Goal: Task Accomplishment & Management: Manage account settings

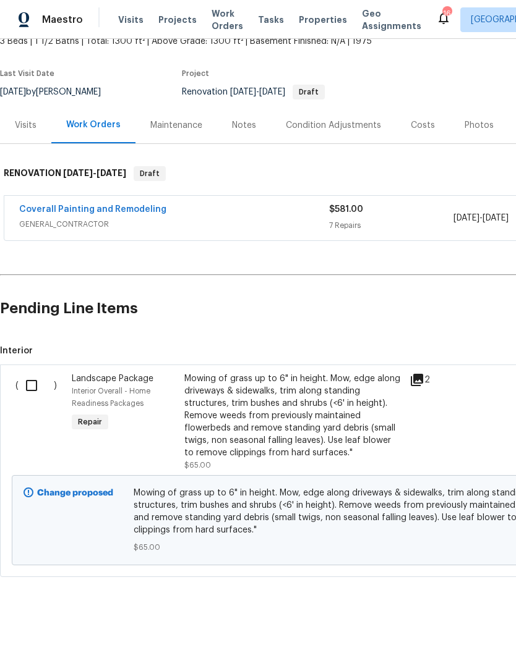
scroll to position [113, 0]
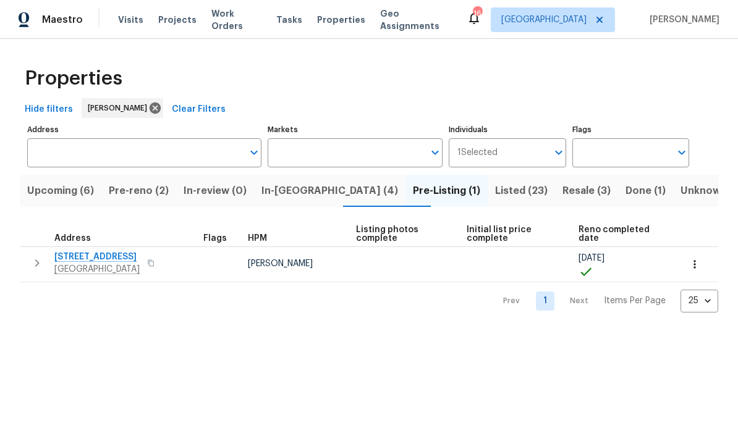
click at [151, 200] on span "Pre-reno (2)" at bounding box center [139, 190] width 60 height 17
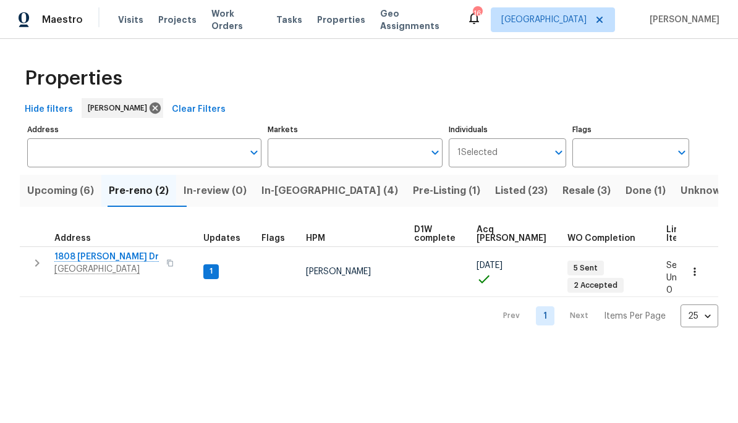
click at [87, 260] on span "1808 Calloway Dr" at bounding box center [106, 257] width 104 height 12
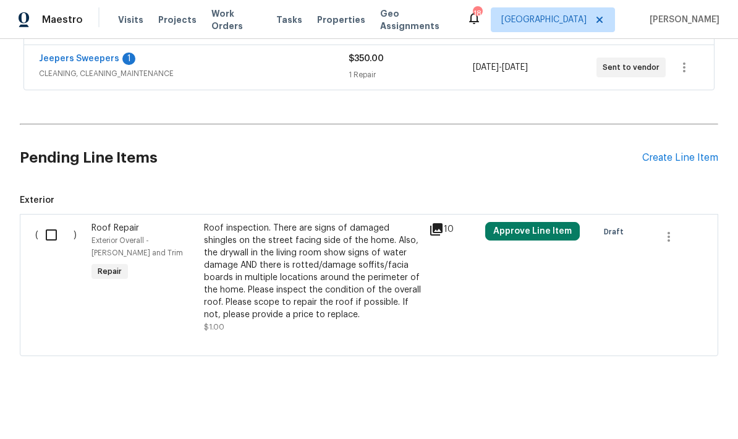
scroll to position [453, 0]
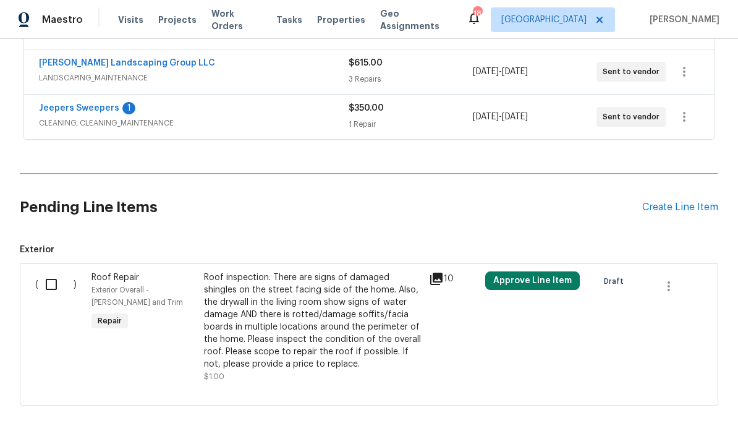
click at [102, 110] on link "Jeepers Sweepers" at bounding box center [79, 108] width 80 height 9
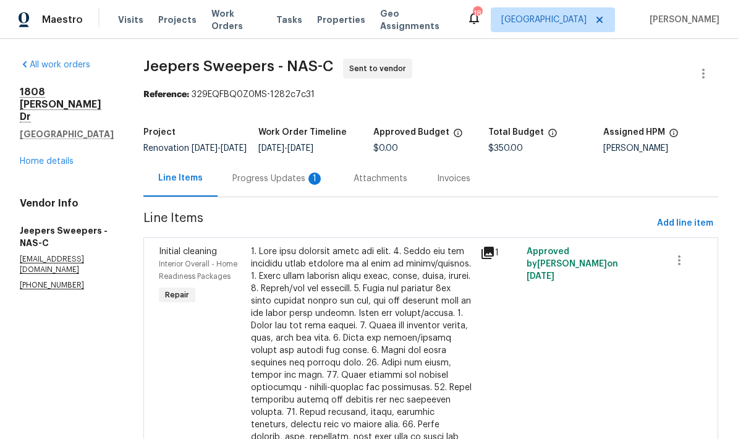
click at [324, 184] on div "Progress Updates 1" at bounding box center [277, 178] width 91 height 12
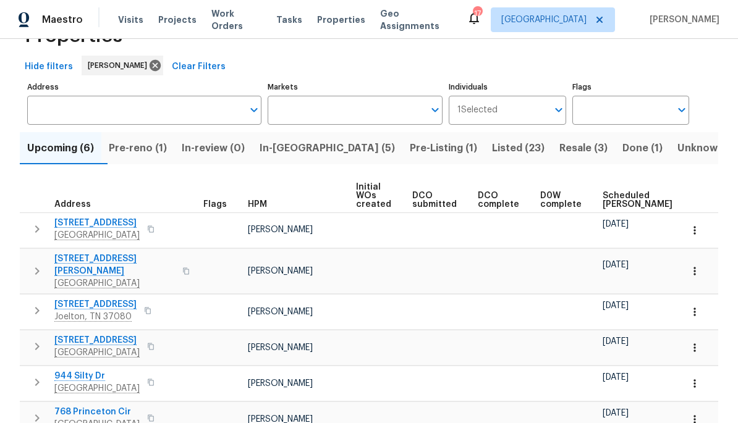
scroll to position [56, 0]
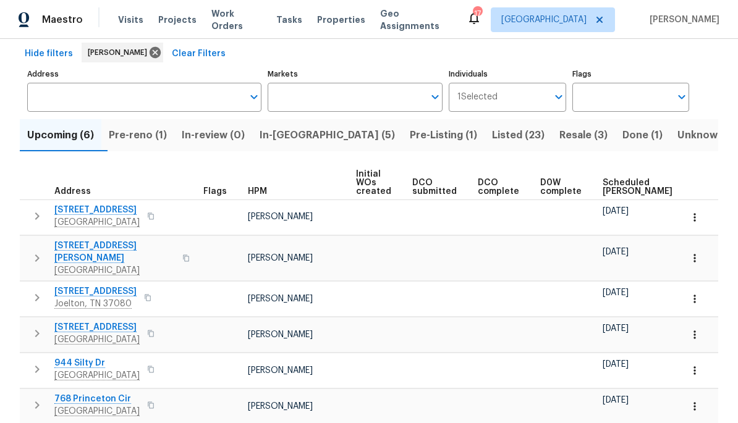
click at [300, 126] on button "In-reno (5)" at bounding box center [327, 135] width 150 height 32
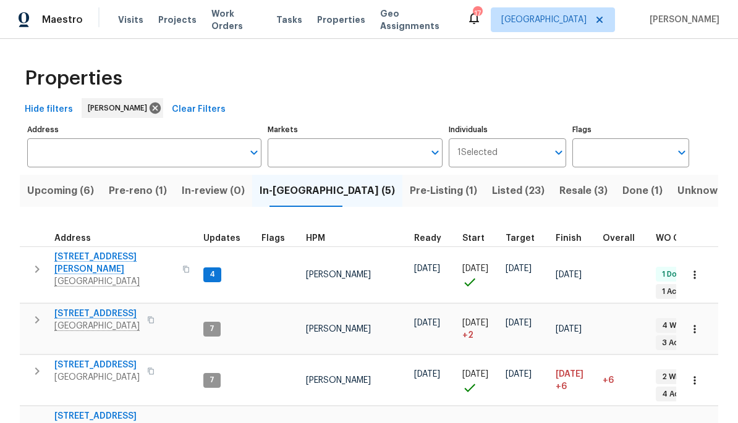
scroll to position [10, 0]
click at [98, 308] on span "[STREET_ADDRESS]" at bounding box center [96, 314] width 85 height 12
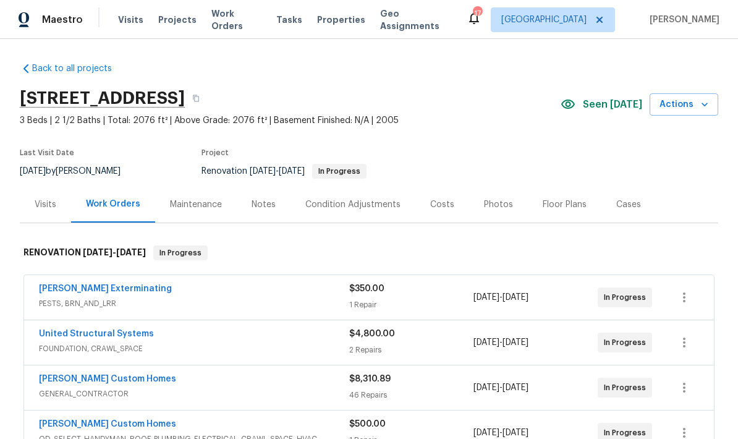
scroll to position [1, 0]
click at [114, 292] on link "[PERSON_NAME] Exterminating" at bounding box center [105, 289] width 133 height 9
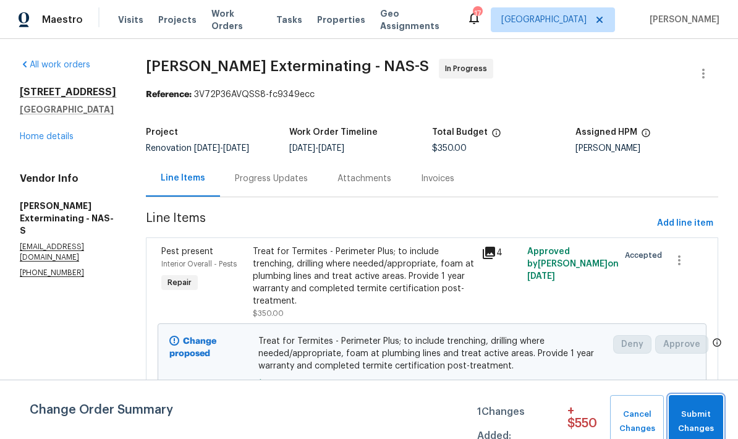
click at [700, 417] on span "Submit Changes" at bounding box center [696, 421] width 42 height 28
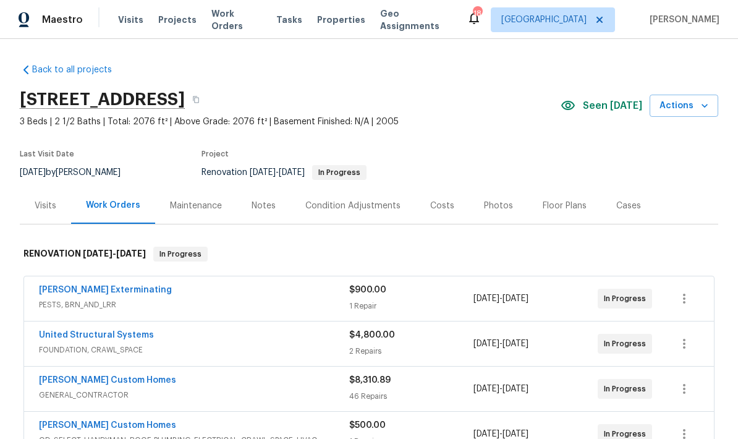
click at [95, 331] on link "United Structural Systems" at bounding box center [96, 335] width 115 height 9
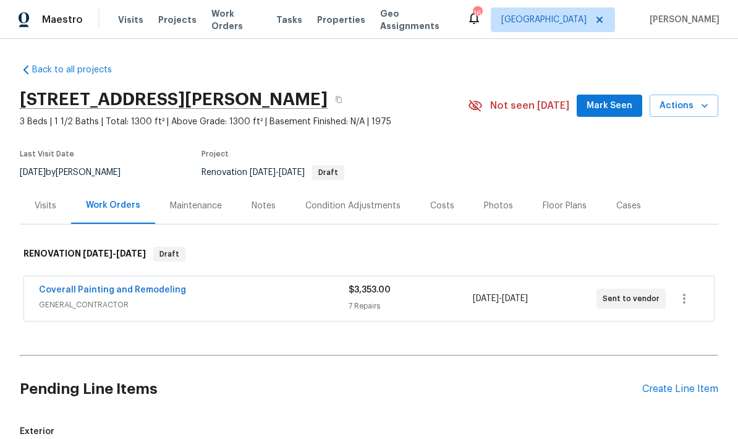
click at [42, 209] on div "Visits" at bounding box center [46, 206] width 22 height 12
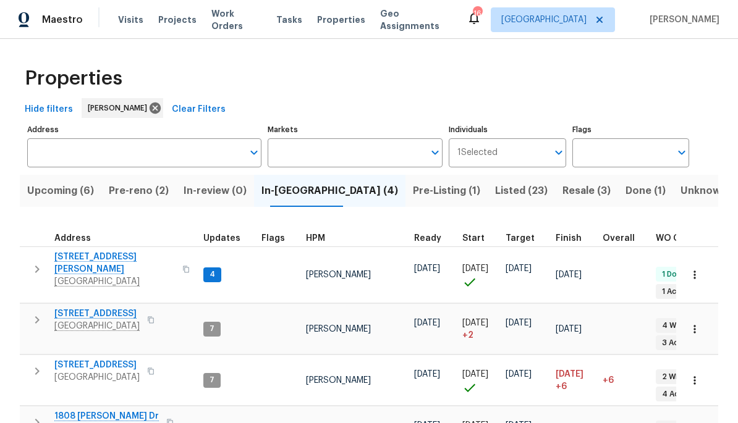
click at [110, 263] on span "[STREET_ADDRESS][PERSON_NAME]" at bounding box center [114, 263] width 121 height 25
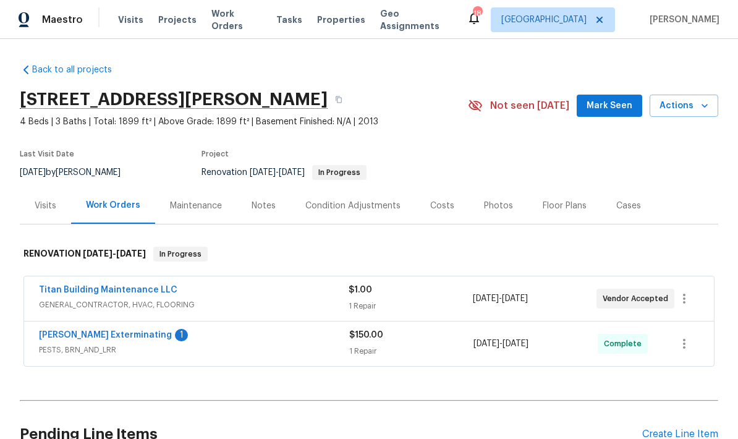
click at [127, 339] on link "[PERSON_NAME] Exterminating" at bounding box center [105, 335] width 133 height 9
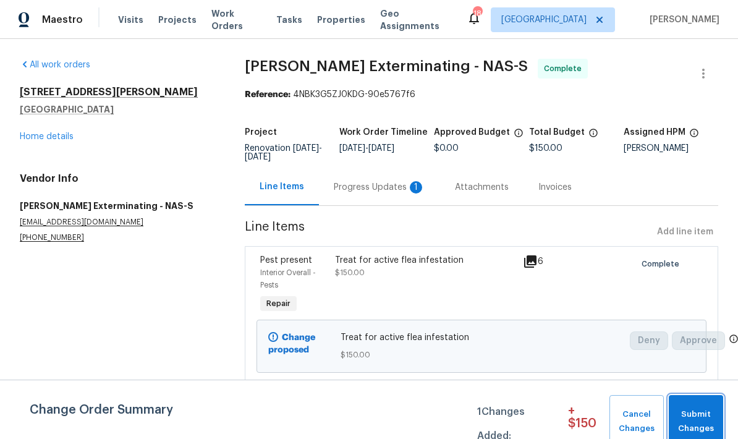
click at [695, 418] on span "Submit Changes" at bounding box center [696, 421] width 43 height 28
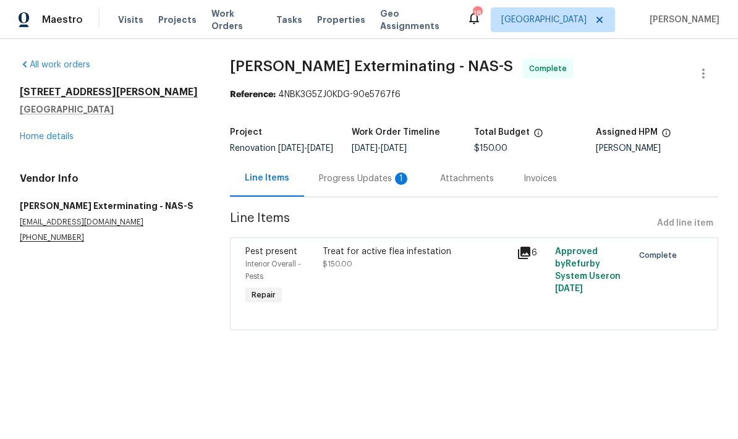
click at [54, 140] on link "Home details" at bounding box center [47, 136] width 54 height 9
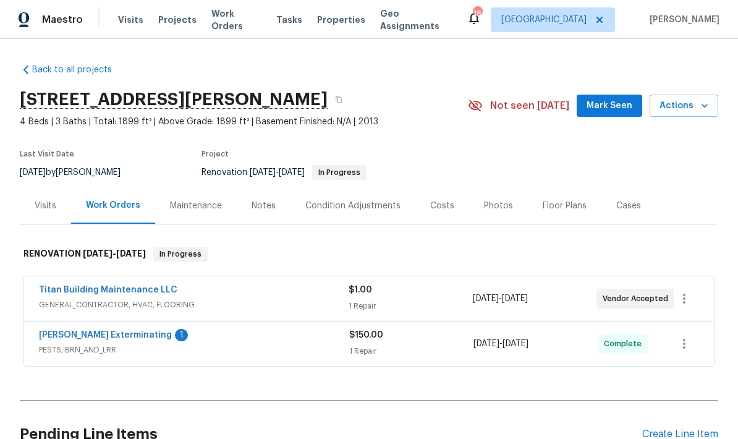
click at [106, 334] on link "Belle Meade Exterminating" at bounding box center [105, 335] width 133 height 9
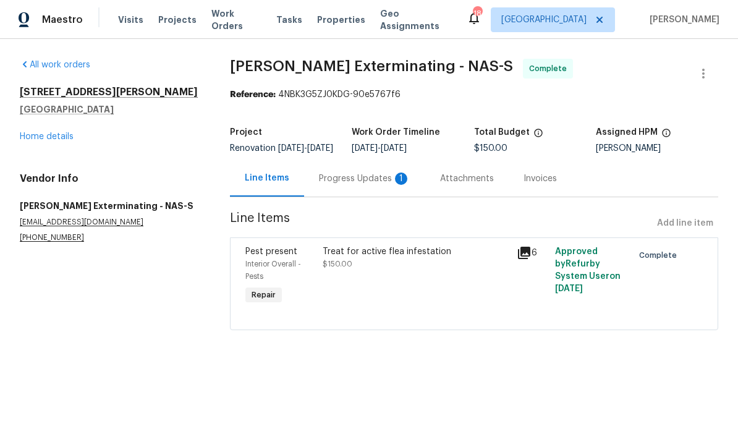
click at [355, 181] on div "Progress Updates 1" at bounding box center [364, 178] width 91 height 12
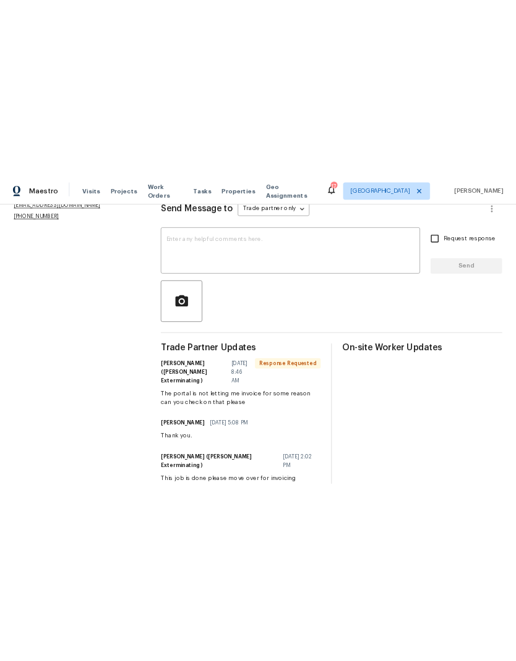
scroll to position [176, 0]
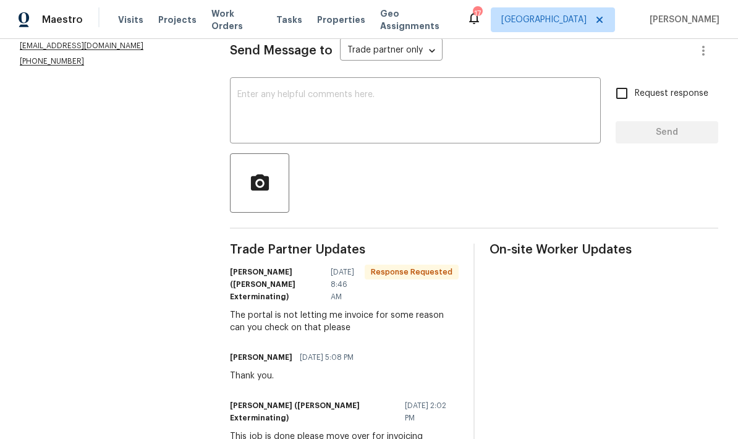
click at [289, 119] on textarea at bounding box center [415, 111] width 356 height 43
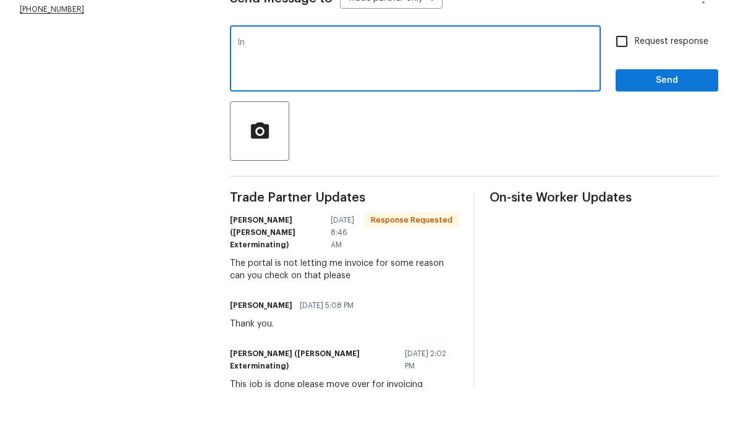
type textarea "I"
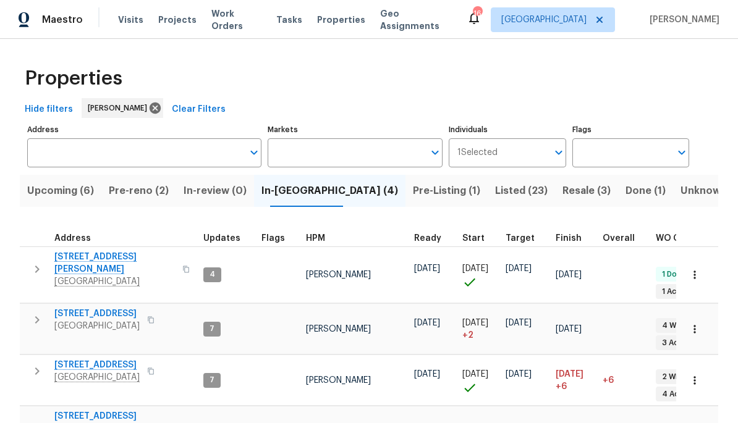
click at [110, 308] on span "[STREET_ADDRESS]" at bounding box center [96, 314] width 85 height 12
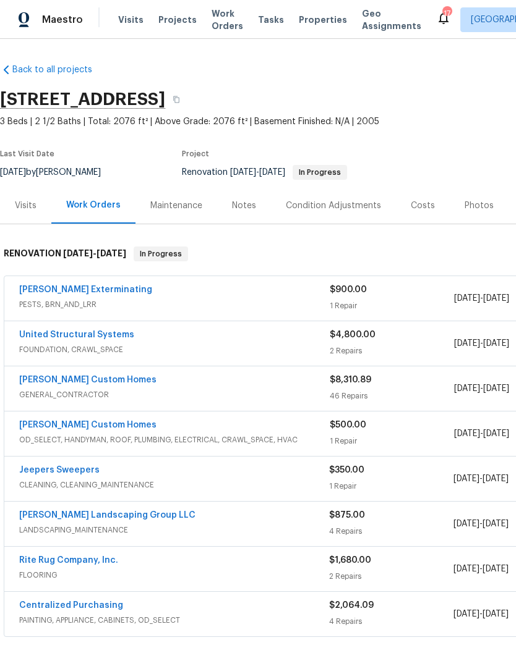
click at [69, 333] on link "United Structural Systems" at bounding box center [76, 335] width 115 height 9
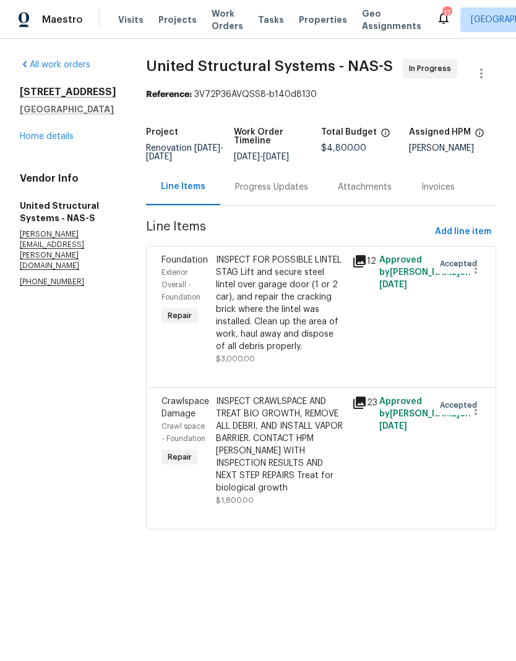
click at [240, 438] on div "INSPECT CRAWLSPACE AND TREAT BIO GROWTH, REMOVE ALL DEBRI, AND INSTALL VAPOR BA…" at bounding box center [280, 445] width 129 height 99
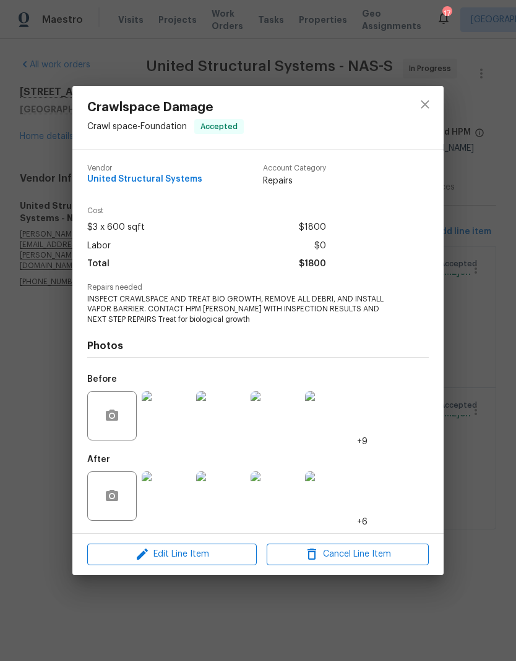
click at [127, 438] on span "Edit Line Item" at bounding box center [172, 554] width 162 height 15
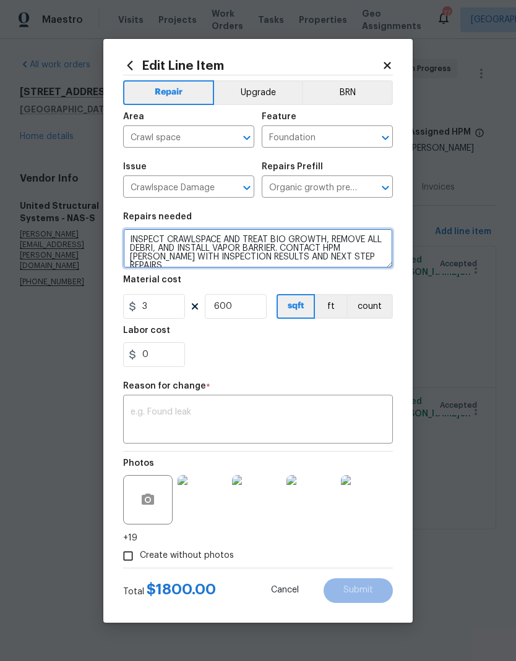
click at [139, 237] on textarea "INSPECT CRAWLSPACE AND TREAT BIO GROWTH, REMOVE ALL DEBRI, AND INSTALL VAPOR BA…" at bounding box center [258, 249] width 270 height 40
click at [138, 237] on textarea "INSPECT CRAWLSPACE AND TREAT BIO GROWTH, REMOVE ALL DEBRI, AND INSTALL VAPOR BA…" at bounding box center [258, 249] width 270 height 40
click at [145, 236] on textarea "INSPECT CRAWLSPACE AND TREAT BIO GROWTH, REMOVE ALL DEBRI, AND INSTALL VAPOR BA…" at bounding box center [258, 249] width 270 height 40
click at [140, 237] on textarea "INSPECT CRAWLSPACE AND TREAT BIO GROWTH, REMOVE ALL DEBRI, AND INSTALL VAPOR BA…" at bounding box center [258, 249] width 270 height 40
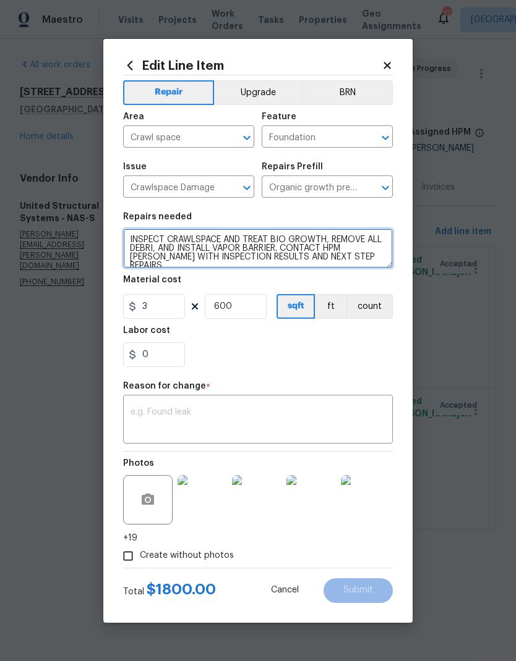
scroll to position [9, 0]
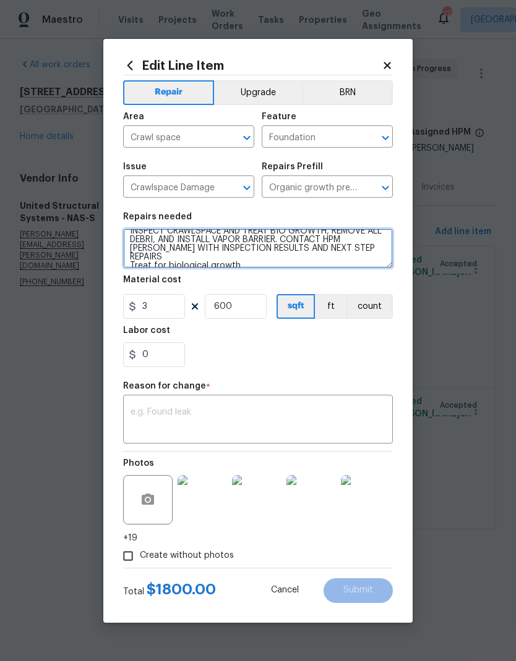
type textarea "Treat for biological growth"
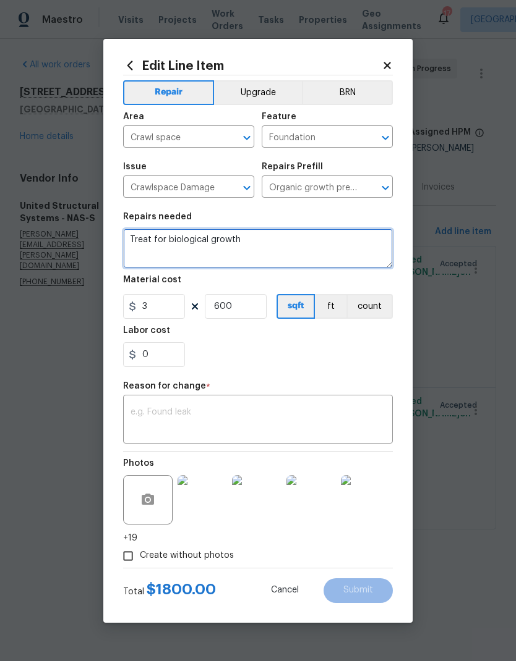
scroll to position [0, 0]
click at [144, 237] on textarea "Treat for biological growth" at bounding box center [258, 249] width 270 height 40
click at [143, 237] on textarea "Treat for biological growth" at bounding box center [258, 249] width 270 height 40
click at [271, 247] on textarea "Crawlspace remediation." at bounding box center [258, 249] width 270 height 40
paste textarea "Removal & Disposal of Debris from Crawlspace Debris Removal None Install electr…"
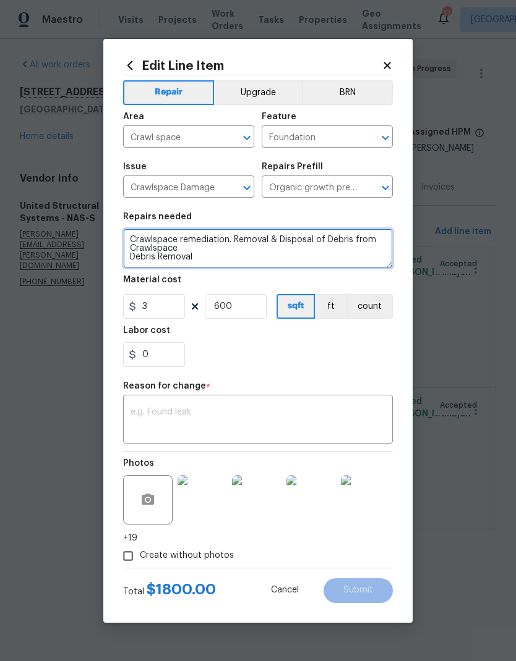
click at [127, 249] on textarea "Crawlspace remediation. Removal & Disposal of Debris from Crawlspace Debris Rem…" at bounding box center [258, 249] width 270 height 40
click at [125, 256] on textarea "Crawlspace remediation. Removal & Disposal of Debris from Crawlspace Debris Rem…" at bounding box center [258, 249] width 270 height 40
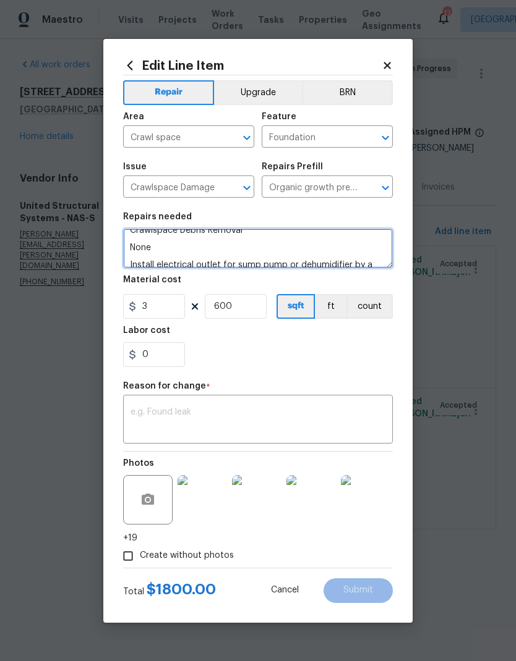
scroll to position [18, 0]
click at [133, 263] on textarea "Crawlspace remediation. Removal & Disposal of Debris from Crawlspace Debris Rem…" at bounding box center [258, 249] width 270 height 40
click at [126, 250] on textarea "Crawlspace remediation. Removal & Disposal of Debris from Crawlspace Debris Rem…" at bounding box center [258, 249] width 270 height 40
click at [138, 261] on textarea "Crawlspace remediation. Removal & Disposal of Debris from Crawlspace Debris Rem…" at bounding box center [258, 249] width 270 height 40
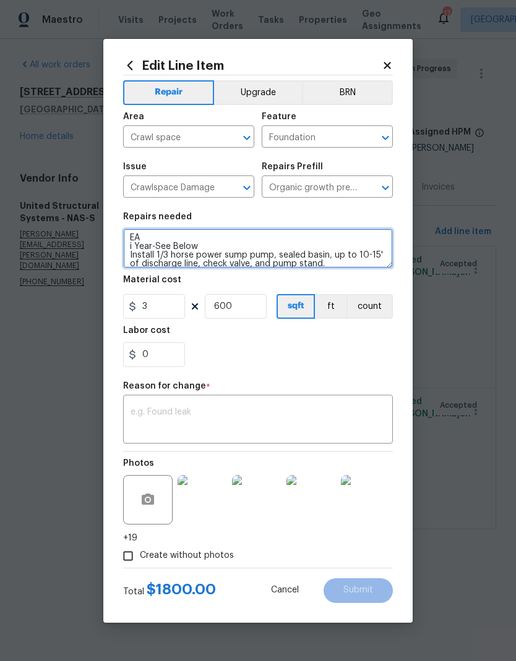
scroll to position [47, 0]
click at [129, 257] on textarea "Crawlspace remediation. Removal & Disposal of Debris from Crawlspace Debris Rem…" at bounding box center [258, 249] width 270 height 40
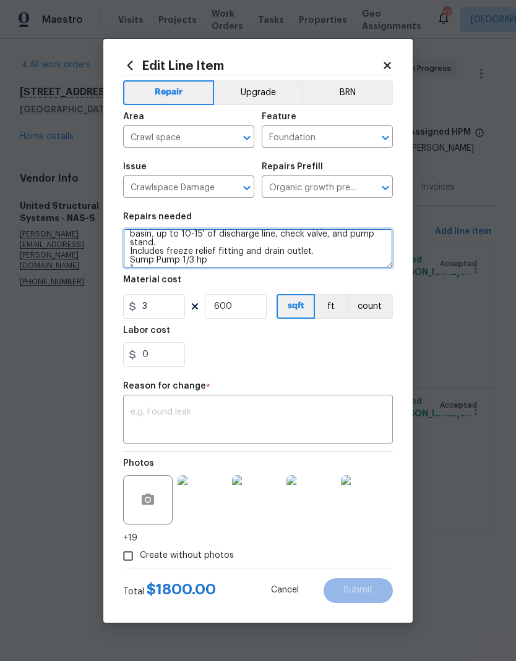
scroll to position [32, 0]
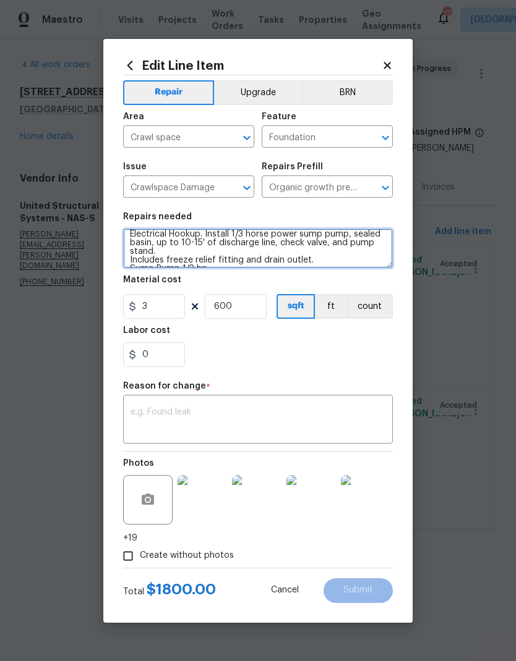
click at [130, 260] on textarea "Crawlspace remediation. Removal & Disposal of Debris from Crawlspace Debris Rem…" at bounding box center [258, 249] width 270 height 40
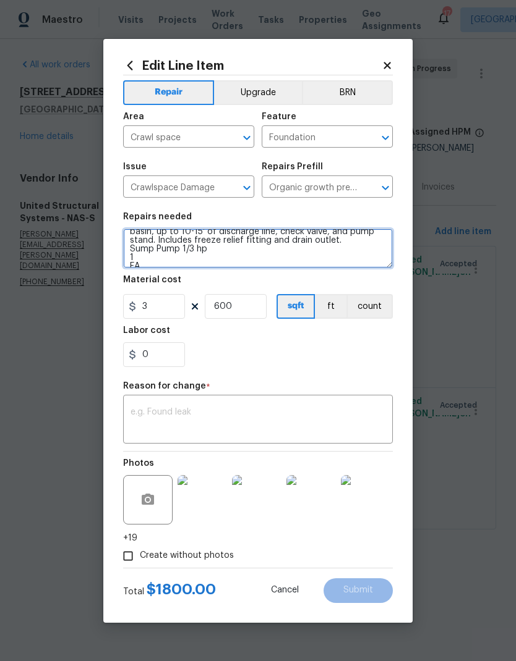
click at [127, 251] on textarea "Crawlspace remediation. Removal & Disposal of Debris from Crawlspace Debris Rem…" at bounding box center [258, 249] width 270 height 40
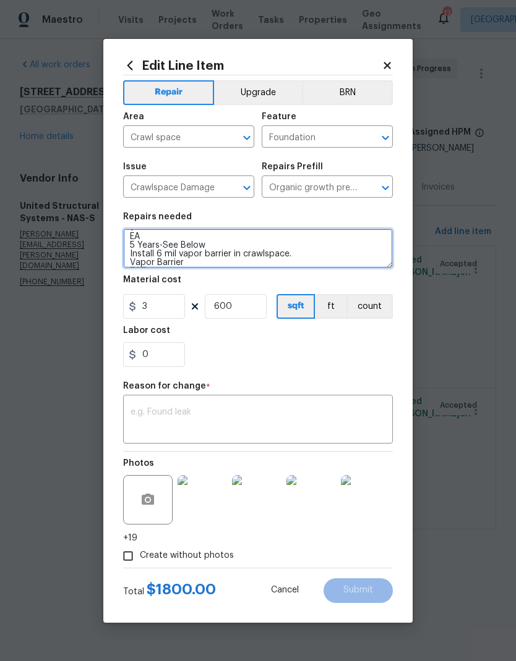
scroll to position [82, 0]
click at [129, 247] on textarea "Crawlspace remediation. Removal & Disposal of Debris from Crawlspace Debris Rem…" at bounding box center [258, 249] width 270 height 40
click at [166, 258] on textarea "Crawlspace remediation. Removal & Disposal of Debris from Crawlspace Debris Rem…" at bounding box center [258, 249] width 270 height 40
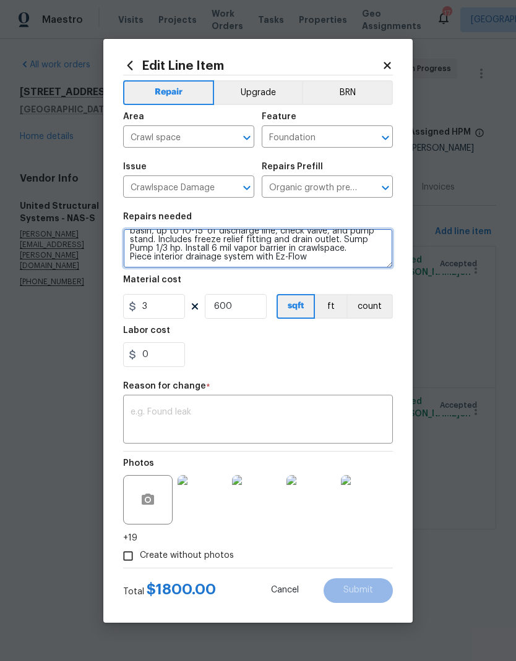
scroll to position [43, 0]
click at [323, 262] on textarea "Crawlspace remediation. Removal & Disposal of Debris from Crawlspace Debris Rem…" at bounding box center [258, 249] width 270 height 40
click at [327, 258] on textarea "Crawlspace remediation. Removal & Disposal of Debris from Crawlspace Debris Rem…" at bounding box center [258, 249] width 270 height 40
paste textarea "Remove and dispose of all insulation in the work area. Insulation Removal 787 S…"
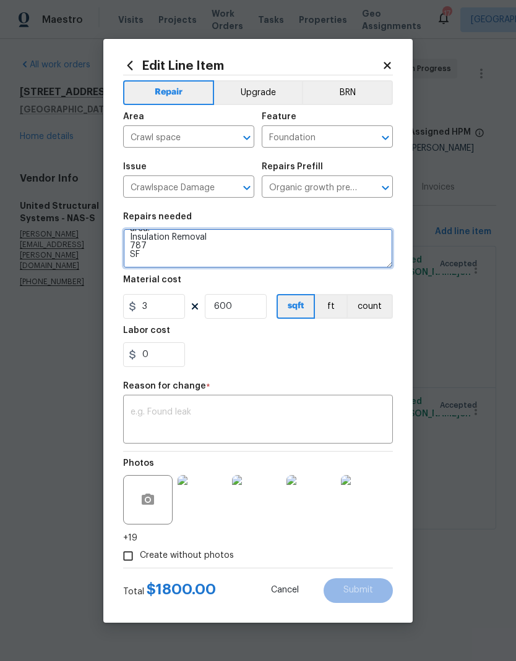
scroll to position [90, 0]
click at [129, 263] on textarea "Crawlspace remediation. Removal & Disposal of Debris from Crawlspace Debris Rem…" at bounding box center [258, 249] width 270 height 40
click at [131, 251] on textarea "Crawlspace remediation. Removal & Disposal of Debris from Crawlspace Debris Rem…" at bounding box center [258, 249] width 270 height 40
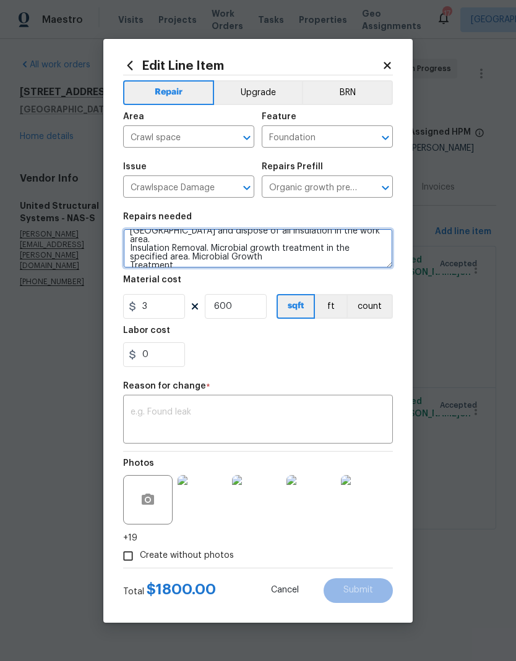
click at [127, 261] on textarea "Crawlspace remediation. Removal & Disposal of Debris from Crawlspace Debris Rem…" at bounding box center [258, 249] width 270 height 40
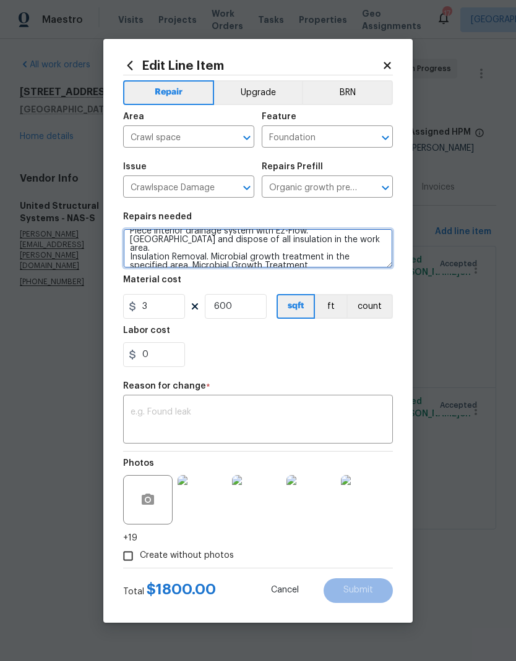
type textarea "Crawlspace remediation. Removal & Disposal of Debris from Crawlspace Debris Rem…"
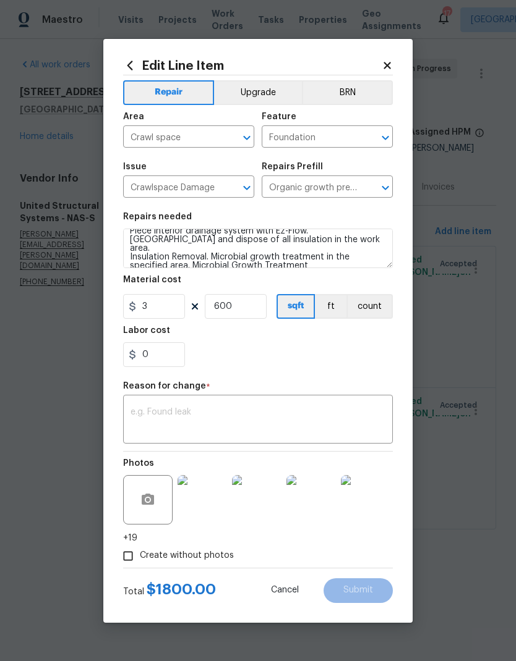
click at [226, 363] on div "0" at bounding box center [258, 354] width 270 height 25
click at [154, 313] on input "3" at bounding box center [154, 306] width 62 height 25
type input "10123.25"
click at [253, 310] on input "600" at bounding box center [236, 306] width 62 height 25
type input "1"
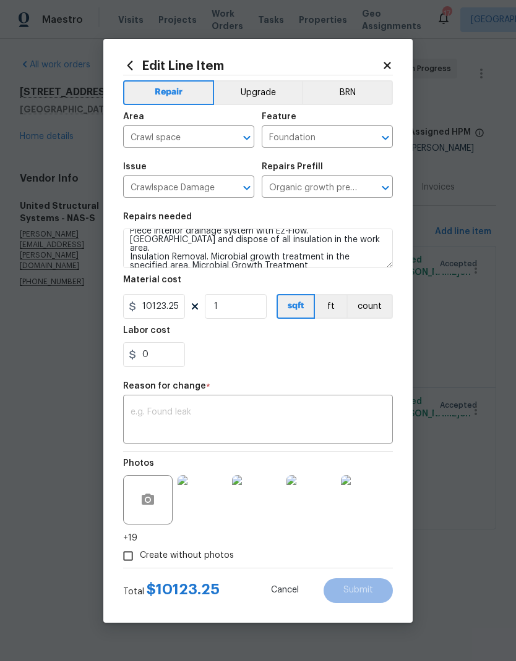
click at [218, 355] on div "0" at bounding box center [258, 354] width 270 height 25
click at [187, 420] on textarea at bounding box center [257, 421] width 255 height 26
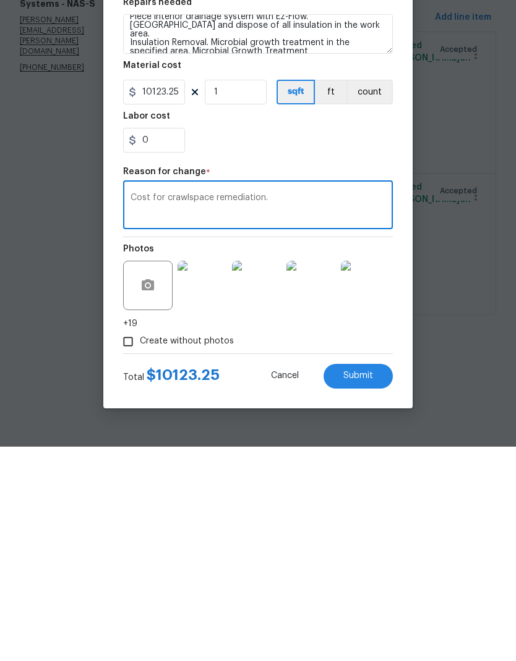
type textarea "Cost for crawlspace remediation."
click at [348, 438] on span "Submit" at bounding box center [358, 590] width 30 height 9
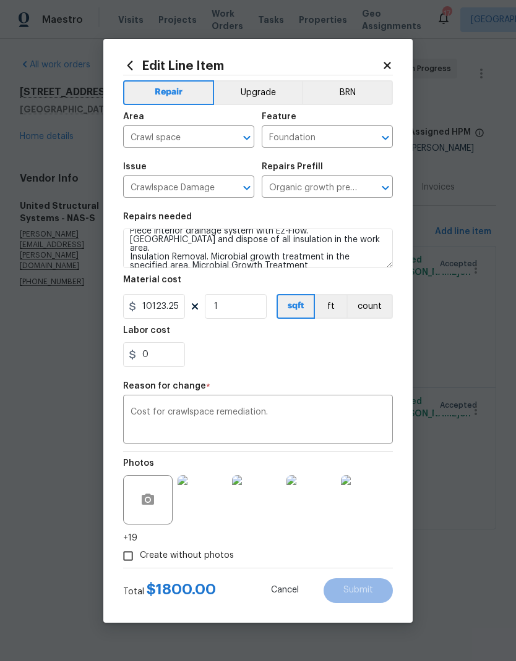
type textarea "INSPECT CRAWLSPACE AND TREAT BIO GROWTH, REMOVE ALL DEBRI, AND INSTALL VAPOR BA…"
type input "600"
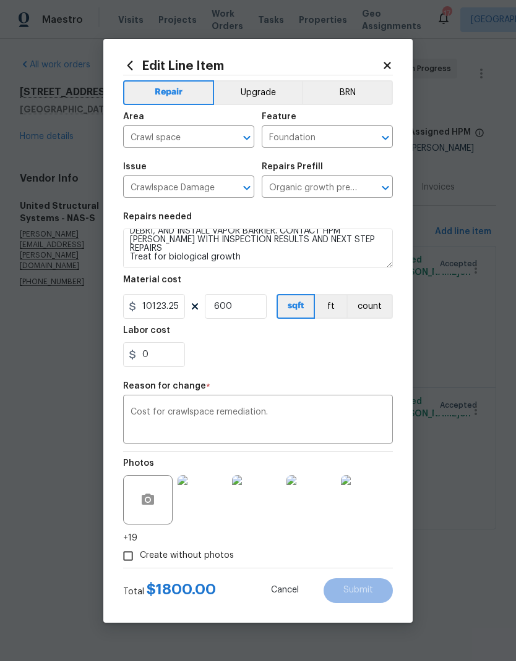
type input "3"
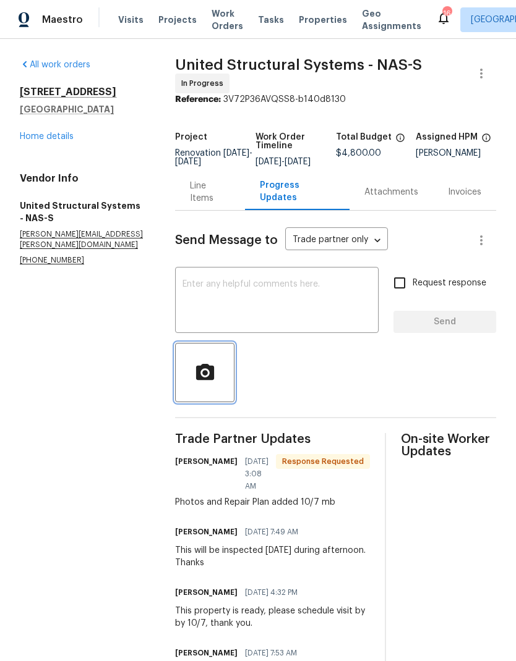
click at [229, 393] on button "button" at bounding box center [204, 372] width 59 height 59
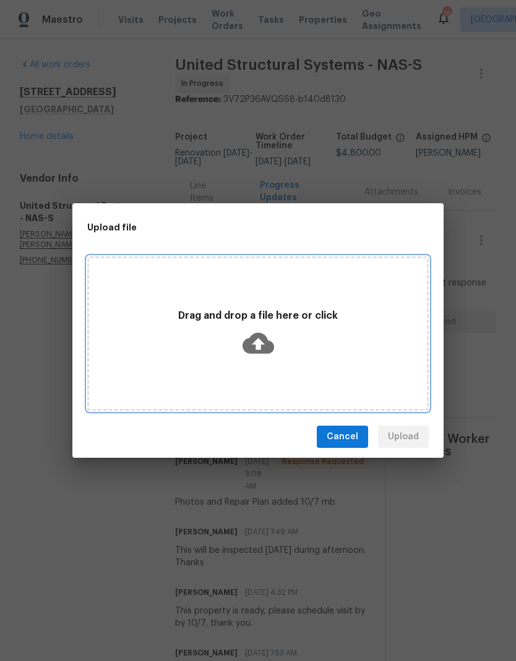
click at [309, 317] on p "Drag and drop a file here or click" at bounding box center [258, 316] width 338 height 13
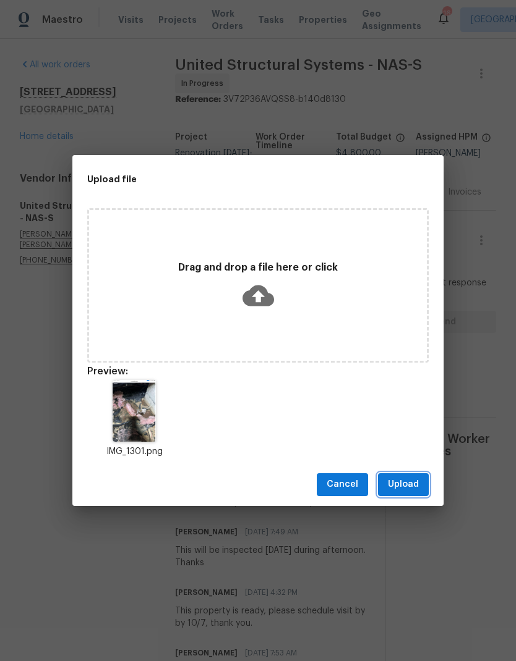
click at [412, 475] on button "Upload" at bounding box center [403, 485] width 51 height 23
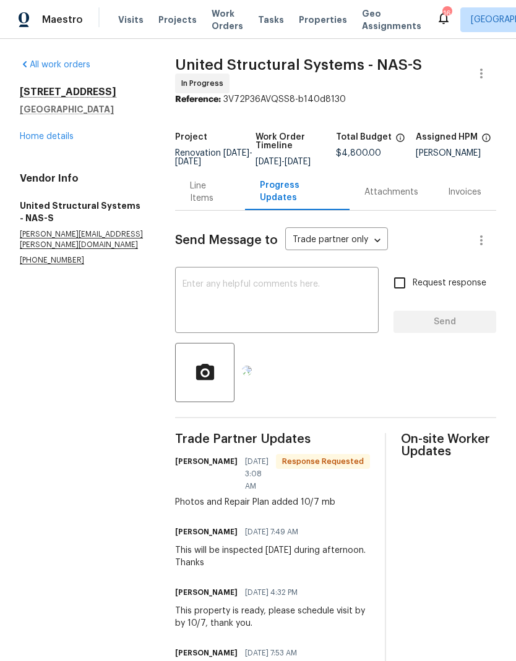
click at [296, 294] on textarea at bounding box center [276, 301] width 189 height 43
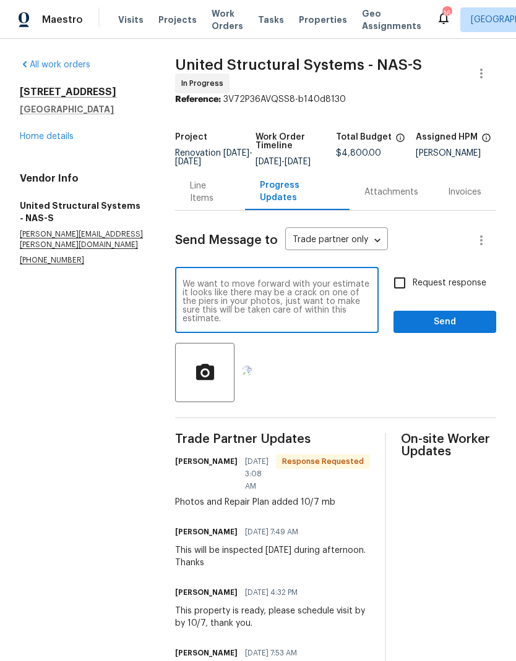
type textarea "We want to move forward with your estimate it looks like there may be a crack o…"
click at [144, 320] on section "All work orders 1837 Twin Rivers Rd Clarksville, TN 37040 Home details Vendor I…" at bounding box center [82, 412] width 125 height 707
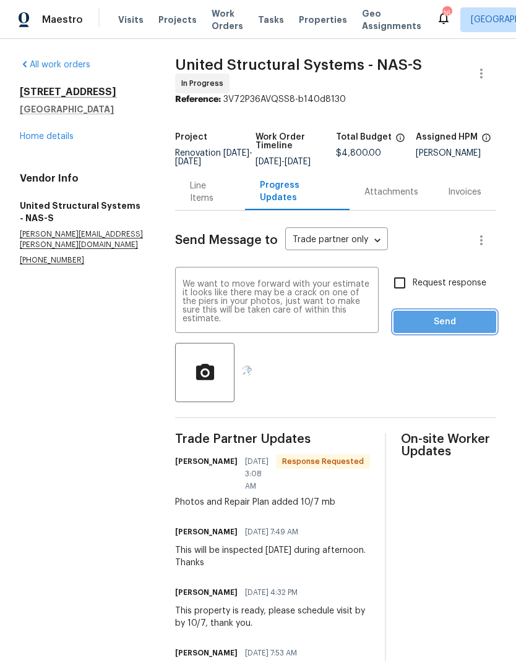
click at [456, 330] on span "Send" at bounding box center [444, 322] width 83 height 15
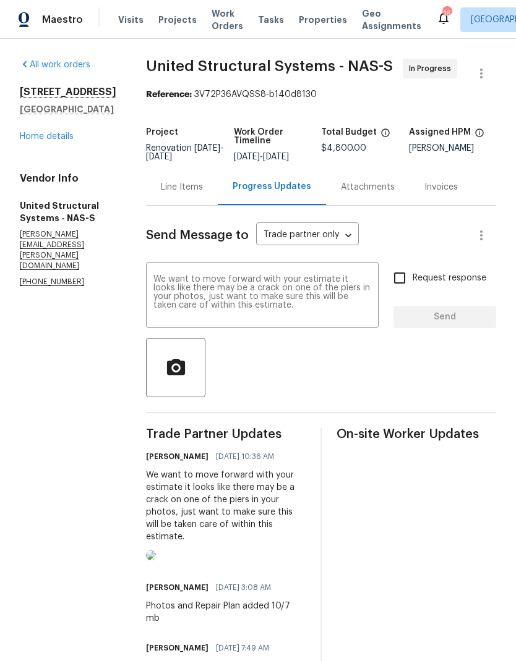
click at [53, 141] on link "Home details" at bounding box center [47, 136] width 54 height 9
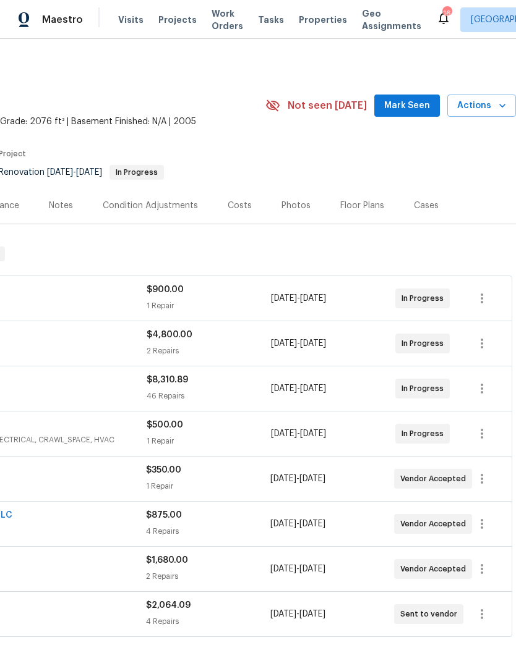
scroll to position [0, 183]
click at [239, 200] on div "Costs" at bounding box center [240, 206] width 24 height 12
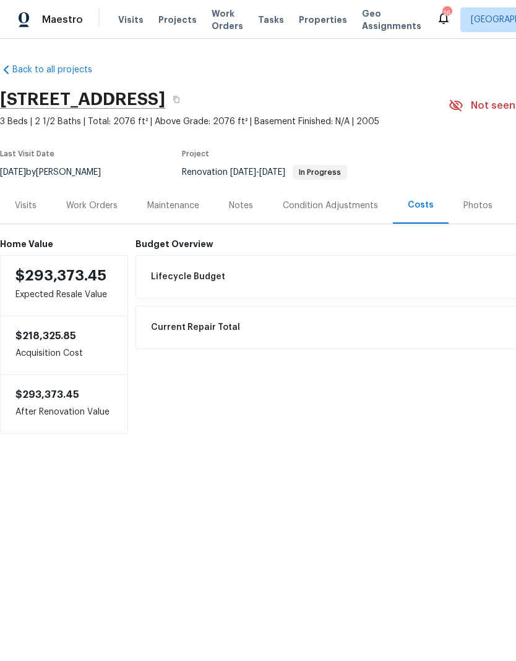
click at [106, 206] on div "Work Orders" at bounding box center [91, 206] width 51 height 12
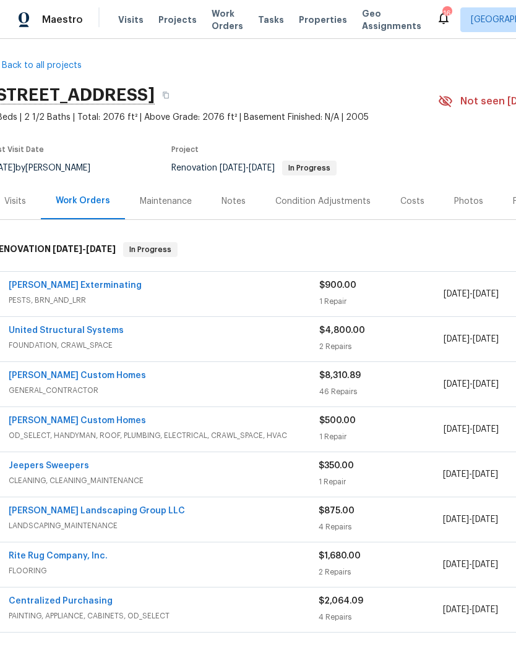
scroll to position [4, 12]
click at [57, 320] on div "United Structural Systems FOUNDATION, CRAWL_SPACE $4,800.00 2 Repairs 10/3/2025…" at bounding box center [338, 339] width 690 height 45
click at [72, 330] on link "United Structural Systems" at bounding box center [64, 330] width 115 height 9
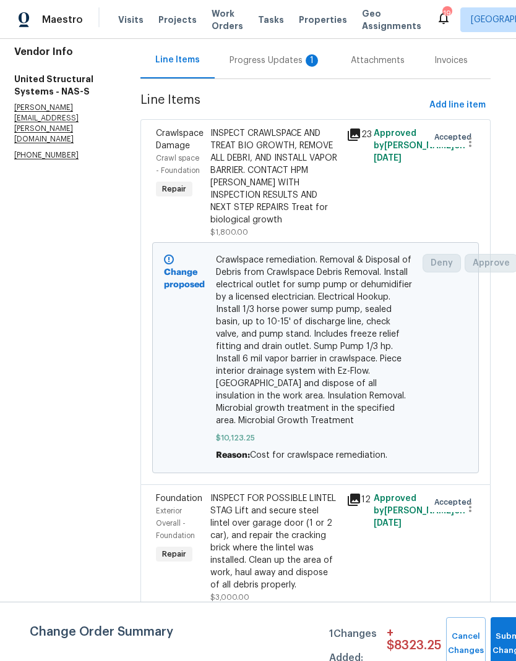
scroll to position [125, 6]
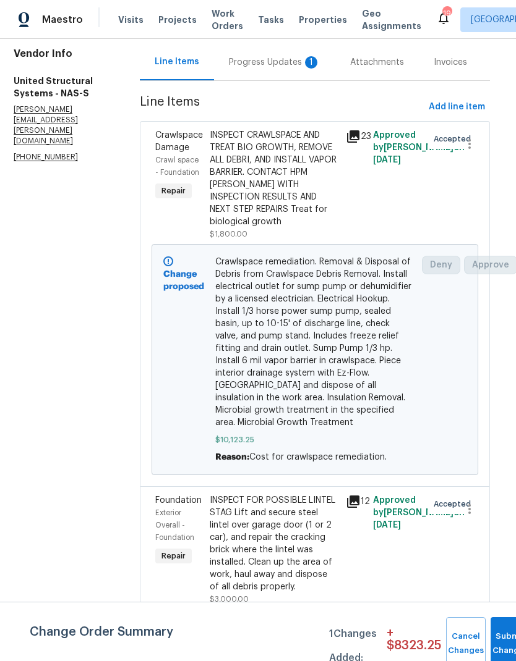
click at [224, 514] on div "INSPECT FOR POSSIBLE LINTEL STAG Lift and secure steel lintel over garage door …" at bounding box center [274, 544] width 129 height 99
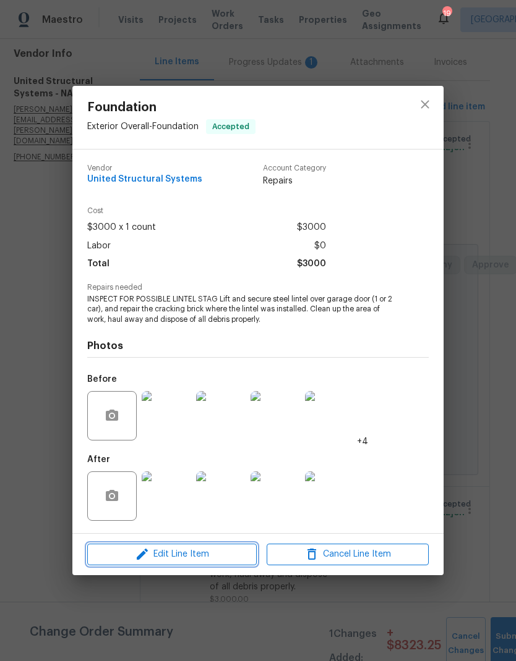
click at [159, 565] on button "Edit Line Item" at bounding box center [171, 555] width 169 height 22
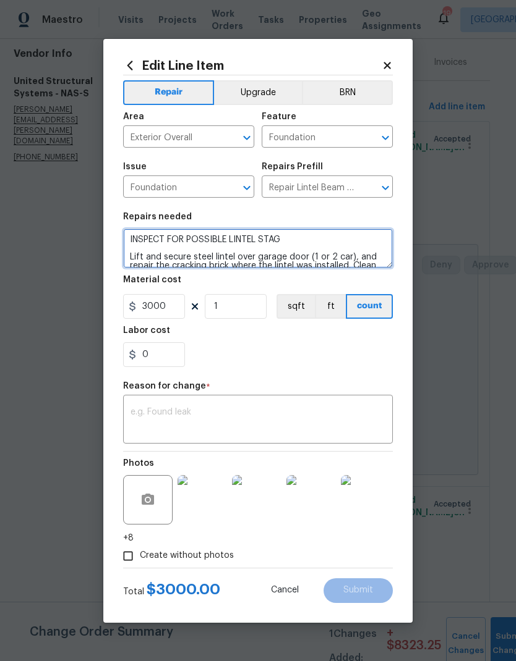
click at [138, 235] on textarea "INSPECT FOR POSSIBLE LINTEL STAG Lift and secure steel lintel over garage door …" at bounding box center [258, 249] width 270 height 40
click at [136, 243] on textarea "INSPECT FOR POSSIBLE LINTEL STAG Lift and secure steel lintel over garage door …" at bounding box center [258, 249] width 270 height 40
click at [135, 242] on textarea "INSPECT FOR POSSIBLE LINTEL STAG Lift and secure steel lintel over garage door …" at bounding box center [258, 249] width 270 height 40
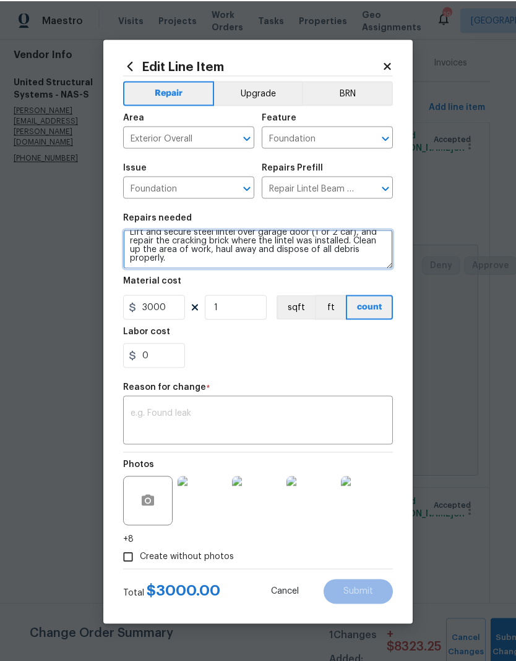
type textarea "Lift and secure steel lintel over garage door (1 or 2 car), and repair the crac…"
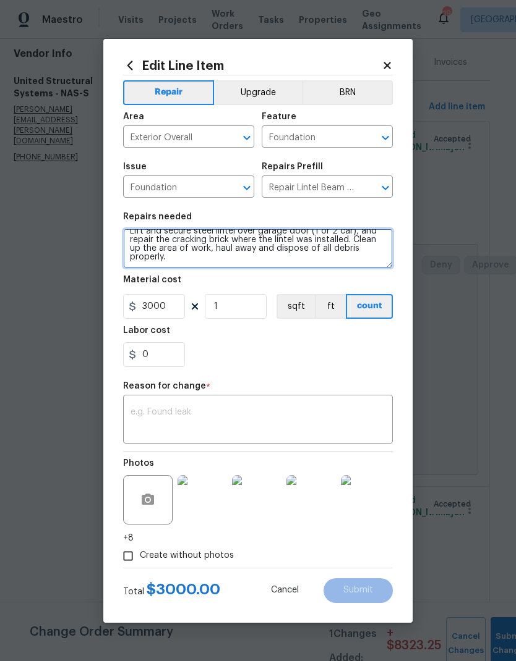
scroll to position [5, 0]
click at [132, 237] on textarea "Lift and secure steel lintel over garage door (1 or 2 car), and repair the crac…" at bounding box center [258, 249] width 270 height 40
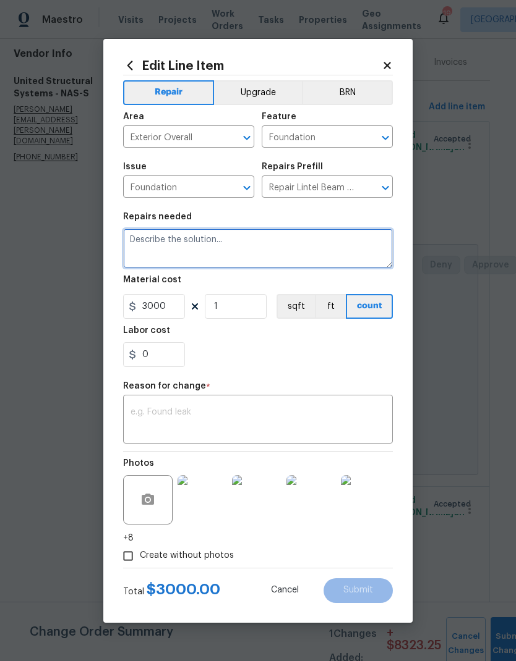
scroll to position [0, 0]
click at [256, 244] on textarea "Garage lentil sag repair." at bounding box center [258, 249] width 270 height 40
paste textarea "Repair lintel, tuckpoint cracks in mortar joints."
click at [211, 256] on textarea "Garage lentil sag repair. Repair lintel, tuckpoint cracks in mortar joints." at bounding box center [258, 249] width 270 height 40
click at [208, 256] on textarea "Garage lentil sag repair. Repair lintel, tuckpoint cracks in mortar joints." at bounding box center [258, 249] width 270 height 40
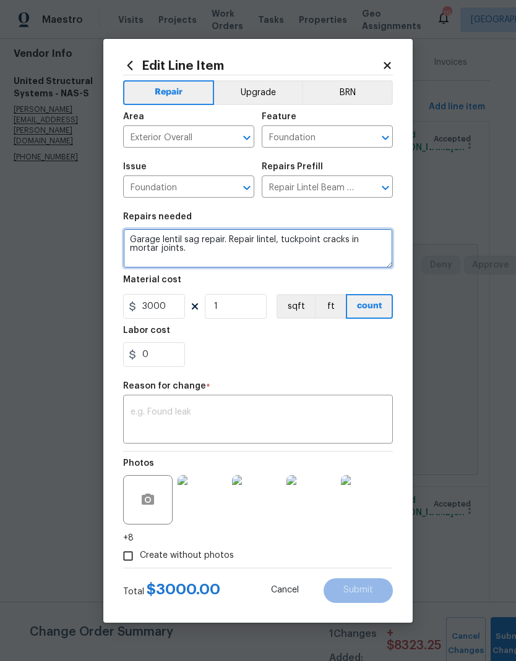
click at [195, 255] on textarea "Garage lentil sag repair. Repair lintel, tuckpoint cracks in mortar joints." at bounding box center [258, 249] width 270 height 40
paste textarea "Clean-up area of repair."
type textarea "Garage lentil sag repair. Repair lintel, tuckpoint cracks in mortar joints. Cle…"
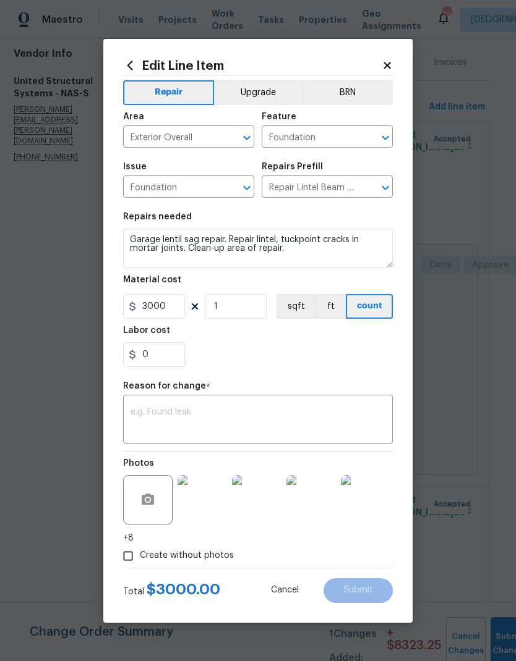
click at [229, 360] on div "0" at bounding box center [258, 354] width 270 height 25
click at [167, 315] on input "3000" at bounding box center [154, 306] width 62 height 25
type input "3320"
click at [253, 356] on div "0" at bounding box center [258, 354] width 270 height 25
click at [186, 413] on textarea at bounding box center [257, 421] width 255 height 26
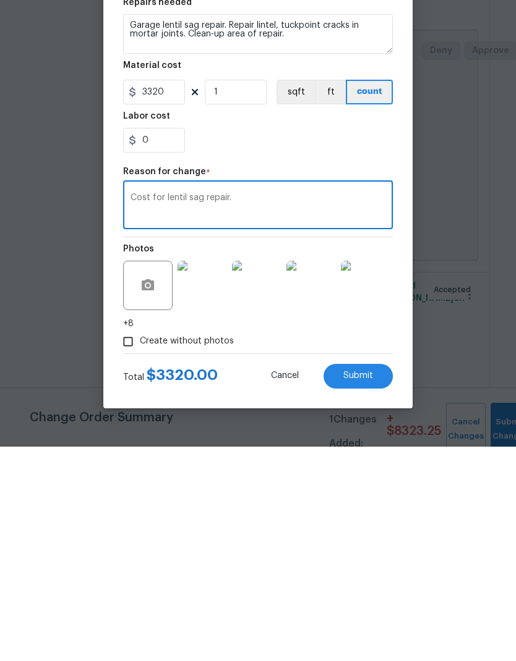
type textarea "Cost for lentil sag repair."
click at [361, 586] on span "Submit" at bounding box center [358, 590] width 30 height 9
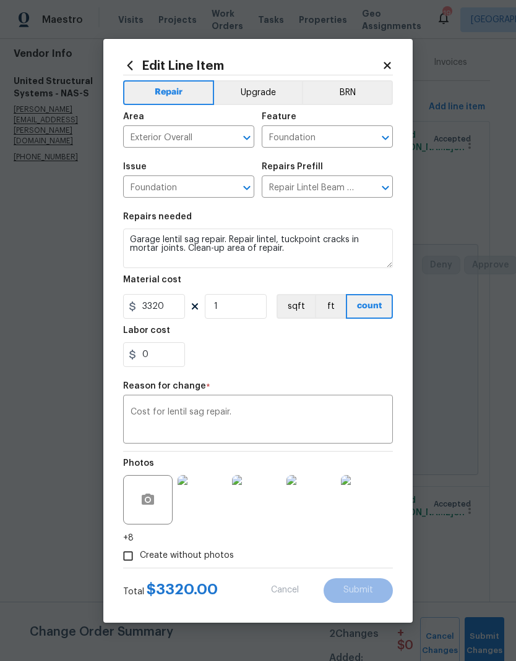
type textarea "INSPECT FOR POSSIBLE LINTEL STAG Lift and secure steel lintel over garage door …"
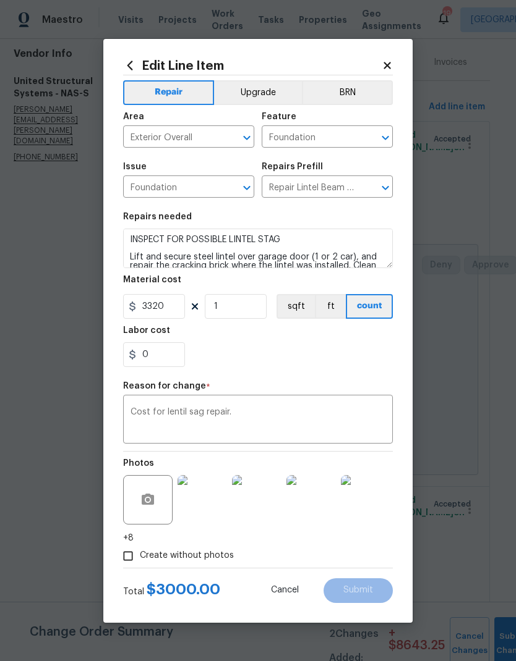
type input "3000"
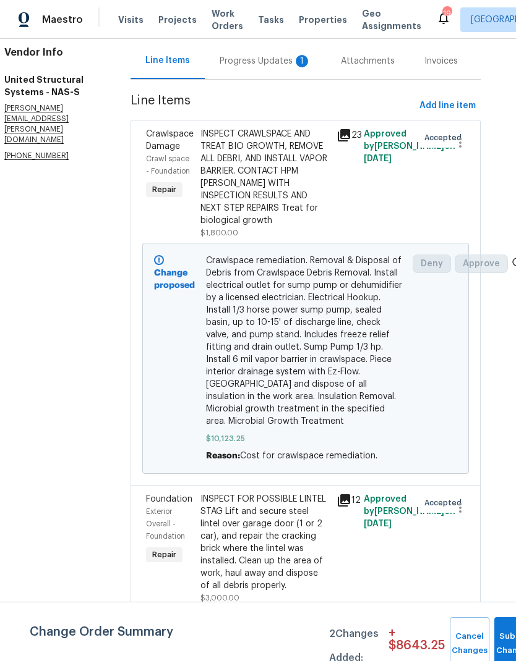
scroll to position [125, 18]
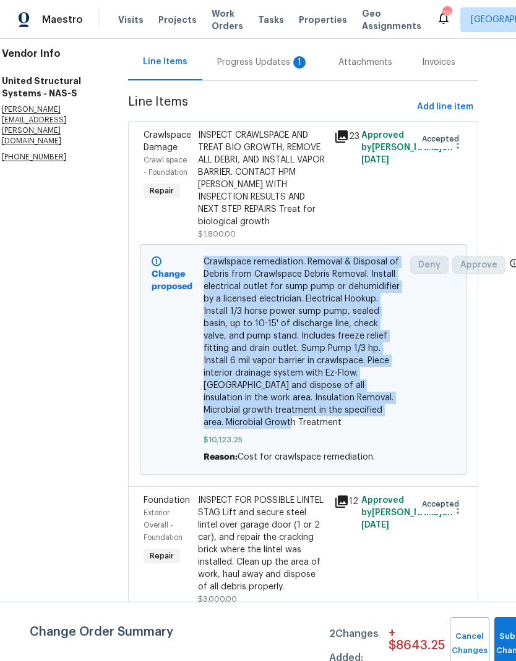
click at [260, 181] on div "INSPECT CRAWLSPACE AND TREAT BIO GROWTH, REMOVE ALL DEBRI, AND INSTALL VAPOR BA…" at bounding box center [262, 178] width 129 height 99
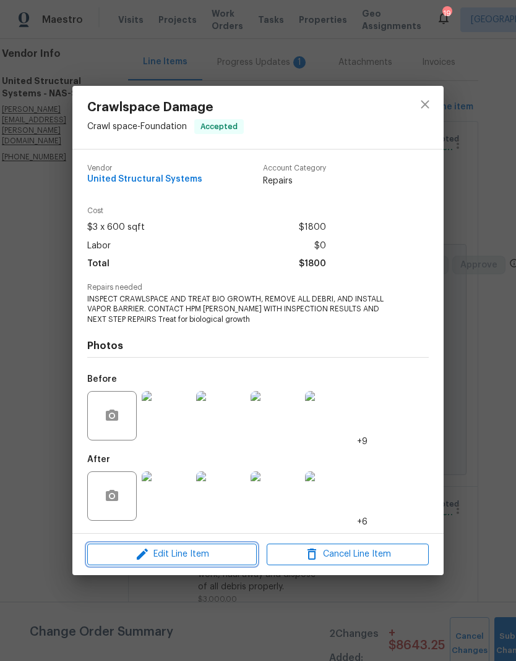
click at [186, 551] on span "Edit Line Item" at bounding box center [172, 554] width 162 height 15
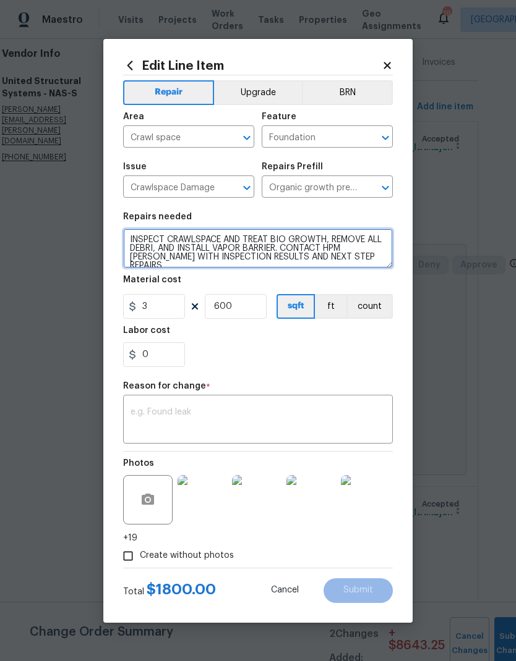
click at [139, 240] on textarea "INSPECT CRAWLSPACE AND TREAT BIO GROWTH, REMOVE ALL DEBRI, AND INSTALL VAPOR BA…" at bounding box center [258, 249] width 270 height 40
click at [138, 239] on textarea "INSPECT CRAWLSPACE AND TREAT BIO GROWTH, REMOVE ALL DEBRI, AND INSTALL VAPOR BA…" at bounding box center [258, 249] width 270 height 40
click at [146, 242] on textarea "INSPECT CRAWLSPACE AND TREAT BIO GROWTH, REMOVE ALL DEBRI, AND INSTALL VAPOR BA…" at bounding box center [258, 249] width 270 height 40
click at [145, 242] on textarea "INSPECT CRAWLSPACE AND TREAT BIO GROWTH, REMOVE ALL DEBRI, AND INSTALL VAPOR BA…" at bounding box center [258, 249] width 270 height 40
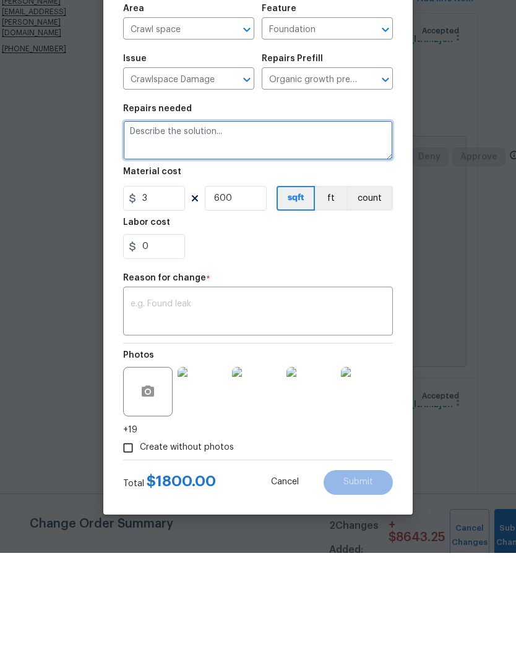
scroll to position [0, 0]
click at [176, 229] on textarea at bounding box center [258, 249] width 270 height 40
paste textarea "Crawlspace remediation. Removal & Disposal of Debris from Crawlspace Debris Rem…"
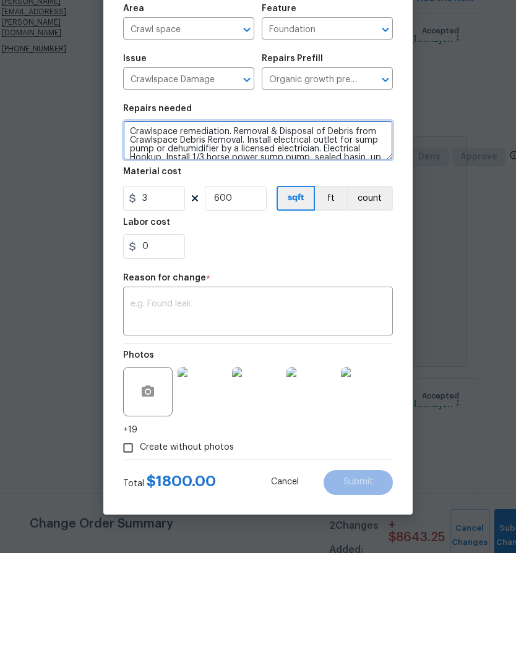
scroll to position [69, 0]
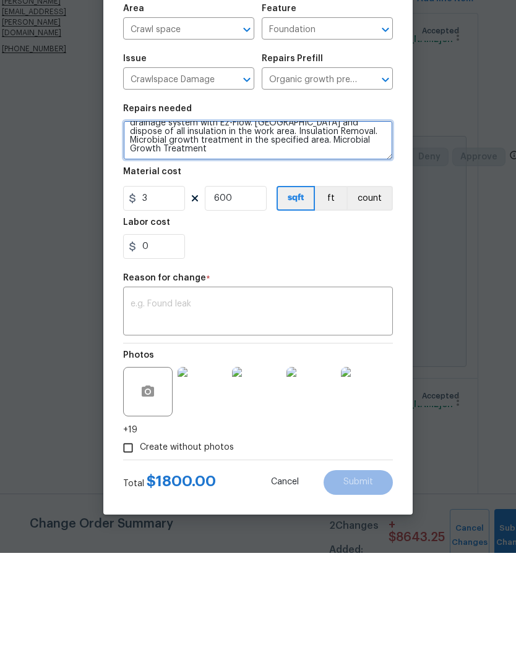
type textarea "Crawlspace remediation. Removal & Disposal of Debris from Crawlspace Debris Rem…"
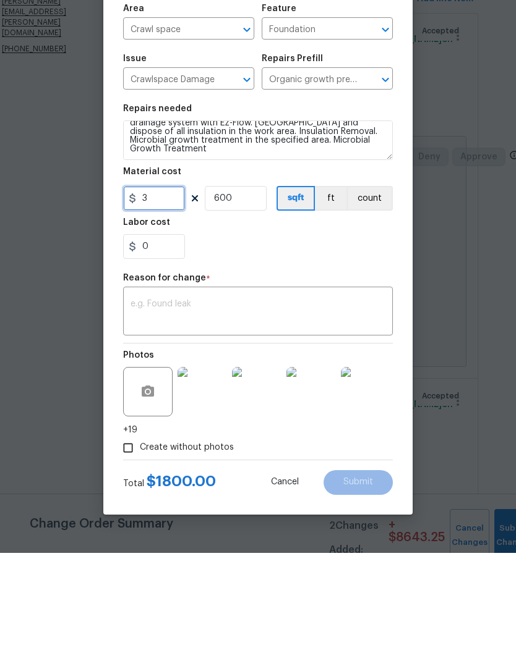
click at [165, 294] on input "3" at bounding box center [154, 306] width 62 height 25
type input "8783.25"
click at [253, 294] on input "600" at bounding box center [236, 306] width 62 height 25
type input "1"
click at [239, 408] on textarea at bounding box center [257, 421] width 255 height 26
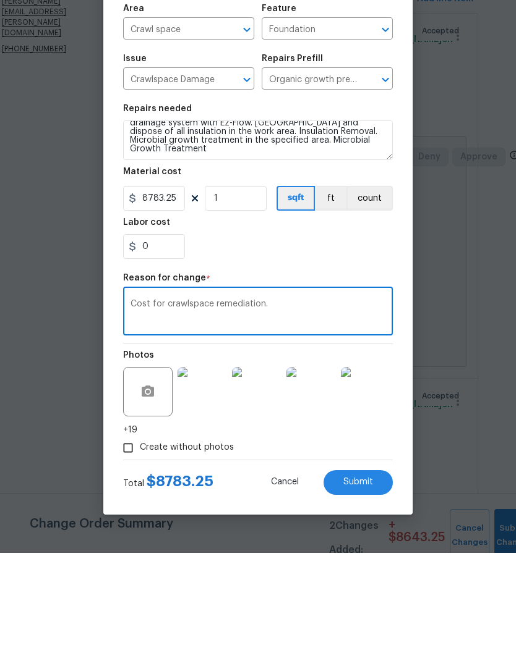
type textarea "Cost for crawlspace remediation."
click at [294, 266] on section "Repairs needed Crawlspace remediation. Removal & Disposal of Debris from Crawls…" at bounding box center [258, 289] width 270 height 169
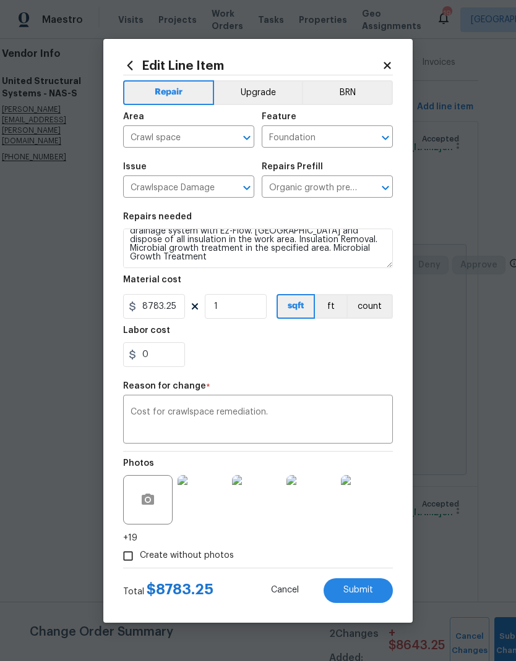
click at [359, 592] on span "Submit" at bounding box center [358, 590] width 30 height 9
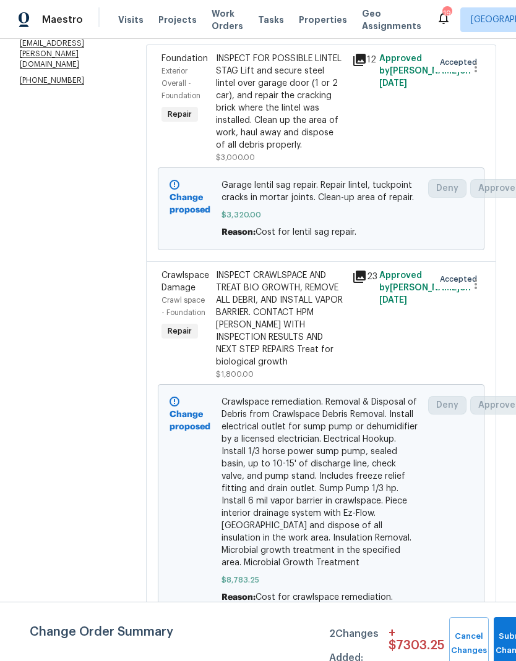
scroll to position [201, 0]
click at [499, 637] on button "Submit Changes" at bounding box center [513, 644] width 40 height 53
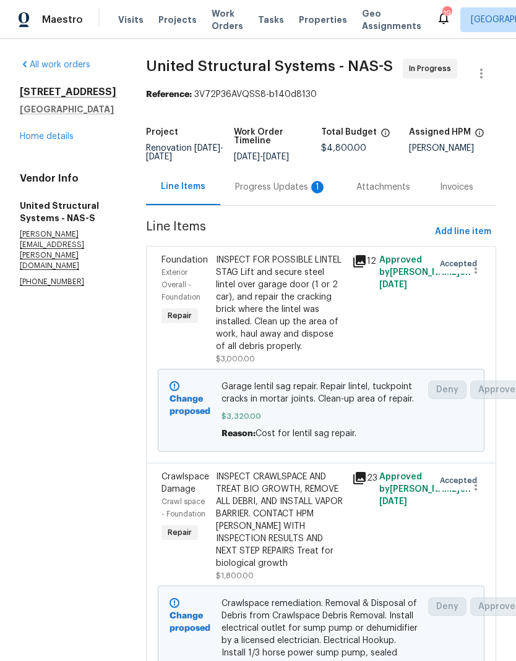
scroll to position [0, 0]
click at [261, 194] on div "Progress Updates 1" at bounding box center [280, 187] width 91 height 12
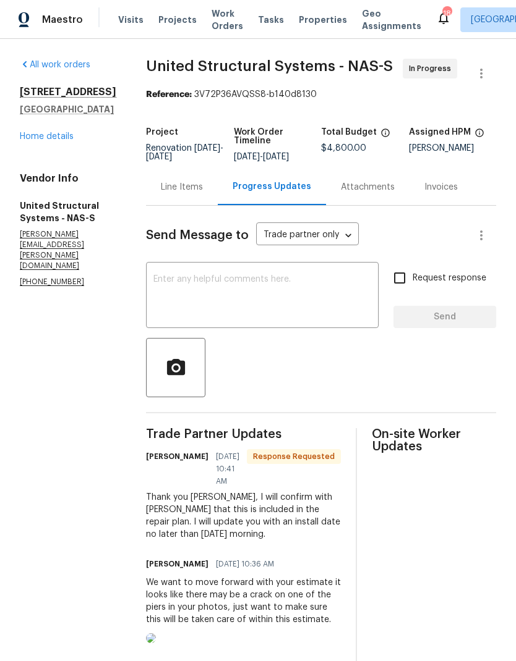
click at [184, 194] on div "Line Items" at bounding box center [182, 187] width 42 height 12
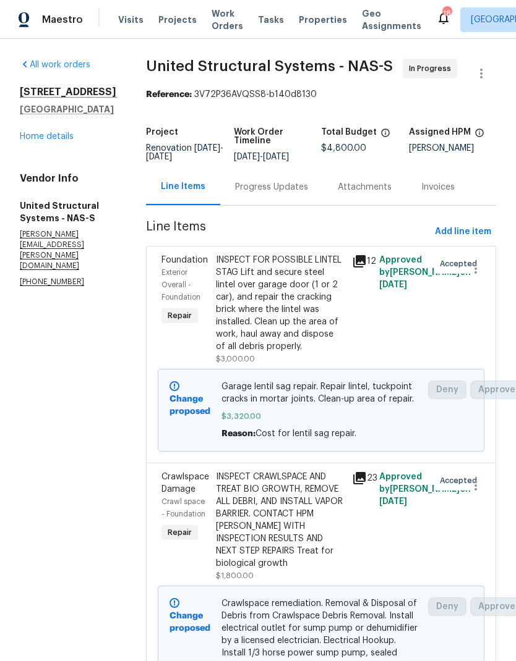
click at [249, 187] on div "Progress Updates" at bounding box center [271, 187] width 103 height 36
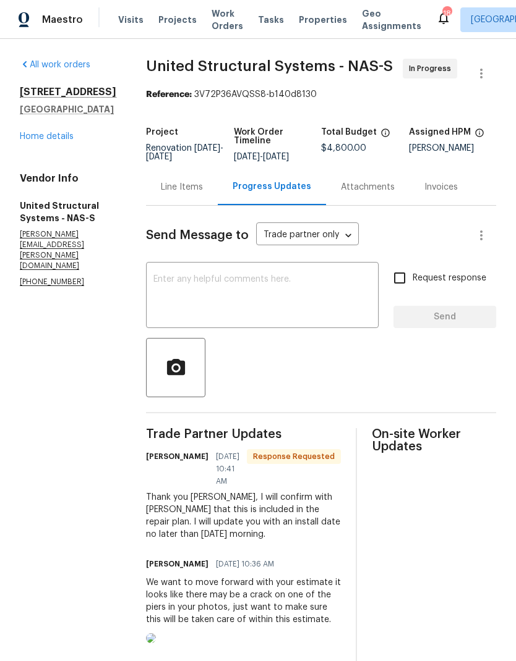
click at [171, 304] on textarea at bounding box center [262, 296] width 218 height 43
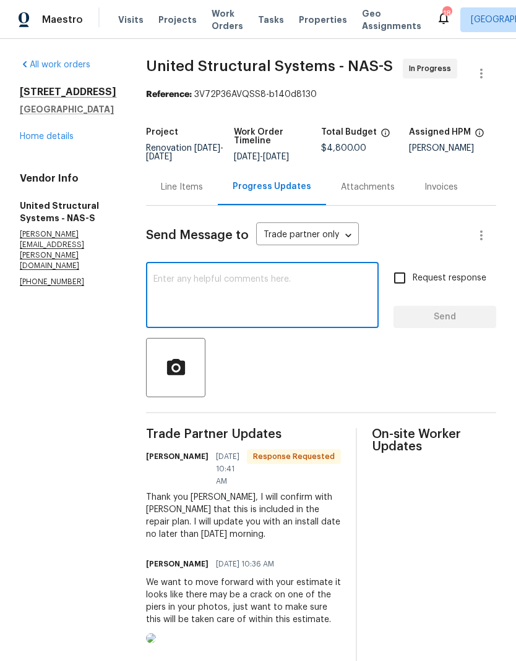
click at [43, 339] on section "All work orders [STREET_ADDRESS] Home details Vendor Info United Structural Sys…" at bounding box center [68, 506] width 96 height 894
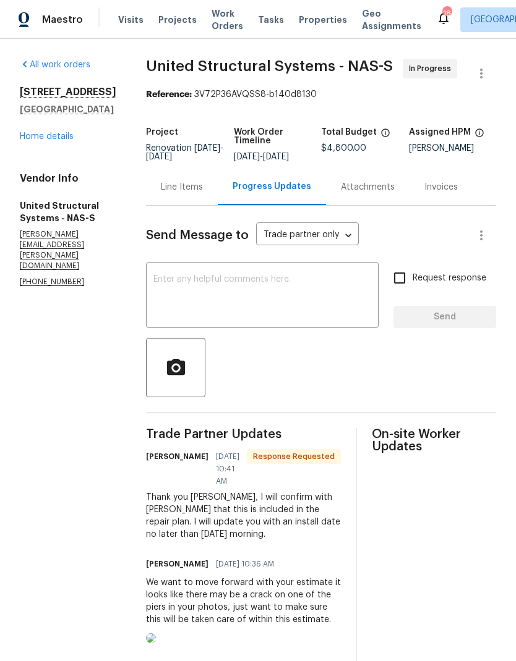
click at [279, 300] on textarea at bounding box center [262, 296] width 218 height 43
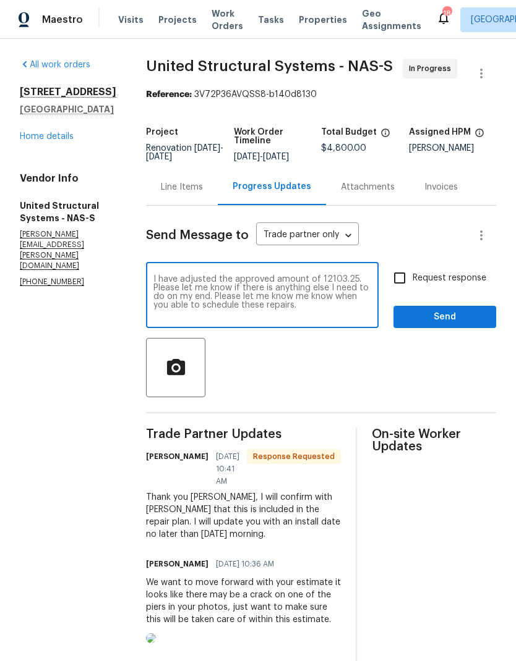
type textarea "I have adjusted the approved amount of 12103.25. Please let me know if there is…"
click at [403, 291] on input "Request response" at bounding box center [399, 278] width 26 height 26
checkbox input "true"
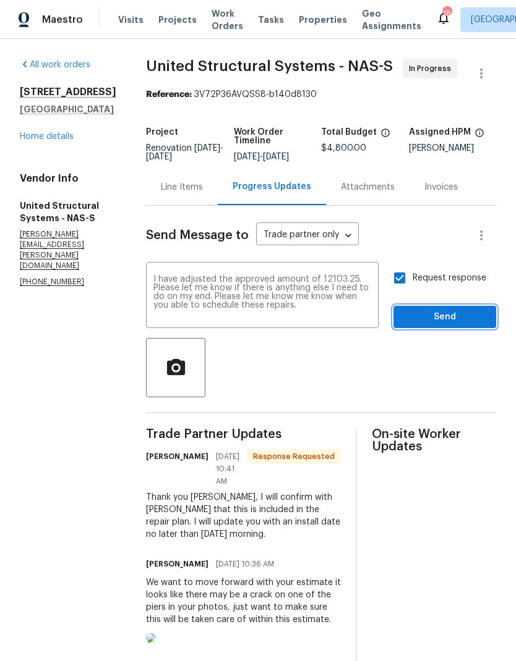
click at [441, 325] on span "Send" at bounding box center [444, 317] width 83 height 15
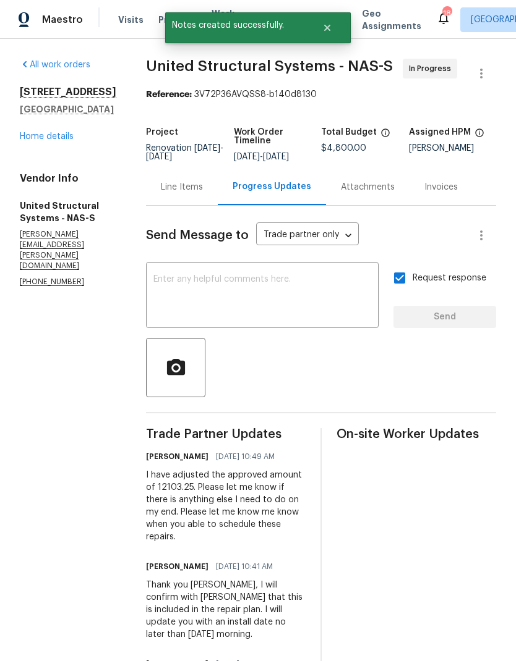
click at [43, 141] on link "Home details" at bounding box center [47, 136] width 54 height 9
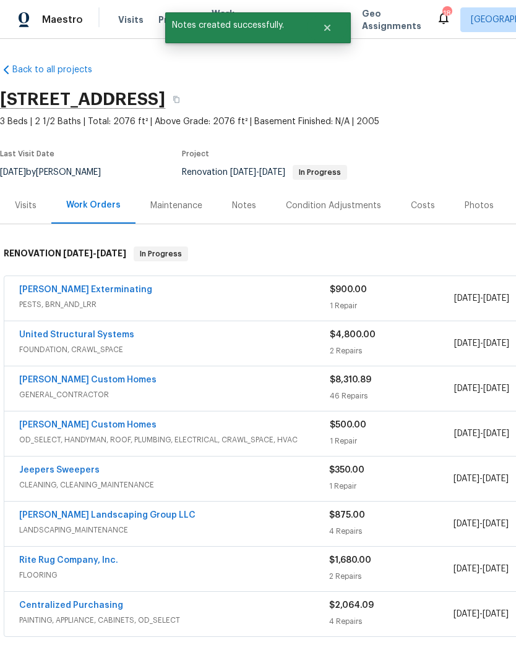
click at [34, 205] on div "Visits" at bounding box center [26, 206] width 22 height 12
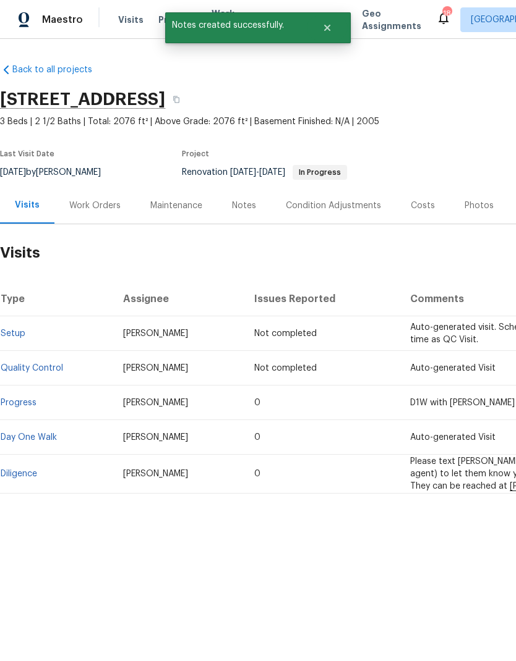
click at [226, 214] on div "Notes" at bounding box center [244, 205] width 54 height 36
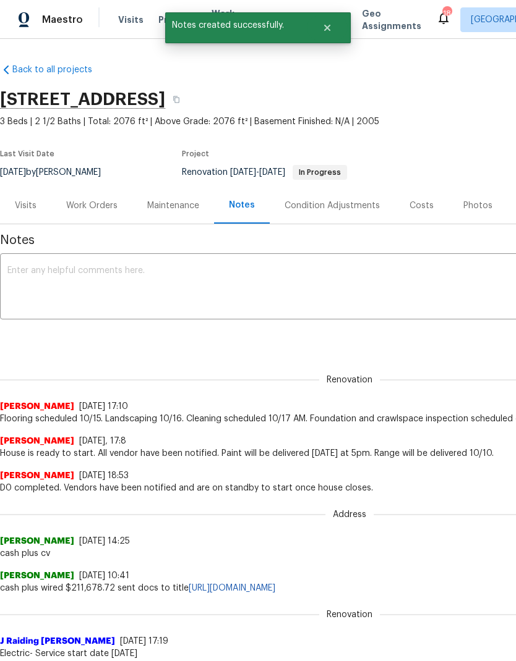
click at [117, 360] on div "Renovation [PERSON_NAME] [DATE] 17:10 Flooring scheduled 10/15. Landscaping 10/…" at bounding box center [349, 393] width 699 height 66
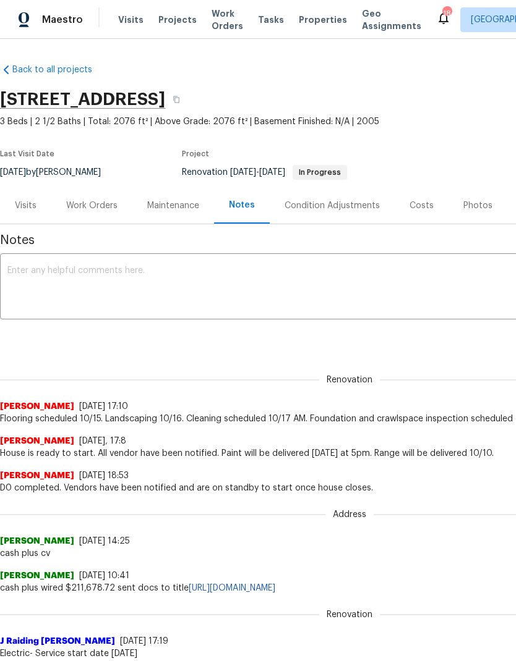
click at [87, 304] on textarea at bounding box center [349, 287] width 684 height 43
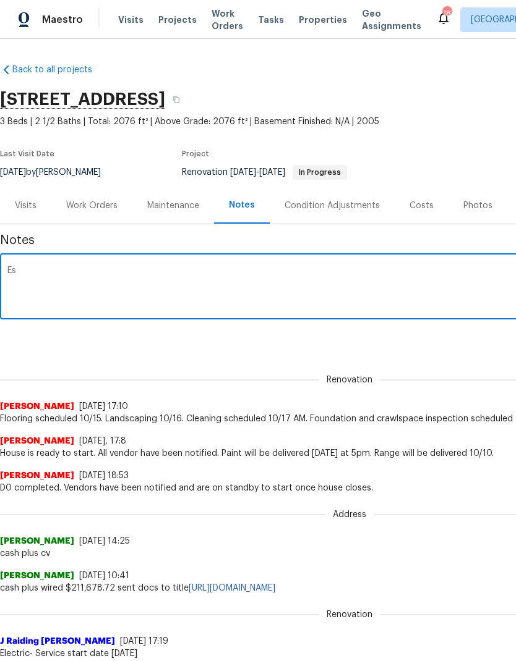
type textarea "E"
click at [241, 264] on div "Crawlspace and foundation estimate received and apporoved, schedule dates pendi…" at bounding box center [349, 288] width 699 height 63
click at [243, 267] on textarea "Crawlspace and foundation estimate received and apporoved, schedule dates pendi…" at bounding box center [349, 287] width 684 height 43
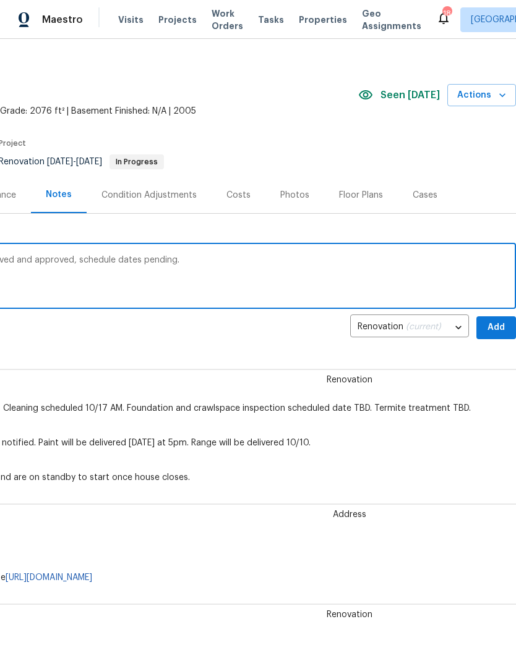
scroll to position [11, 183]
type textarea "Crawlspace and foundation estimate received and approved, schedule dates pendin…"
click at [497, 326] on span "Add" at bounding box center [496, 327] width 20 height 15
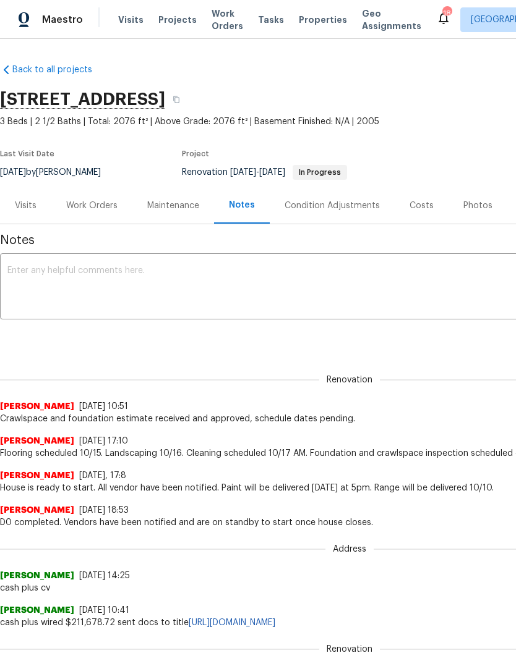
scroll to position [0, 0]
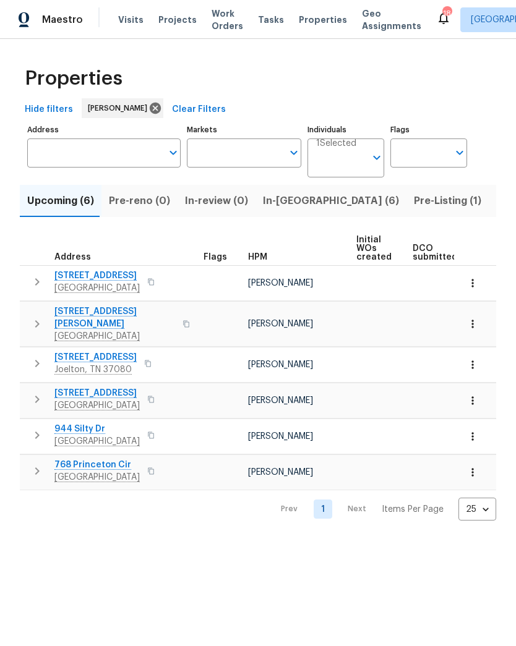
click at [286, 195] on span "In-[GEOGRAPHIC_DATA] (6)" at bounding box center [331, 200] width 136 height 17
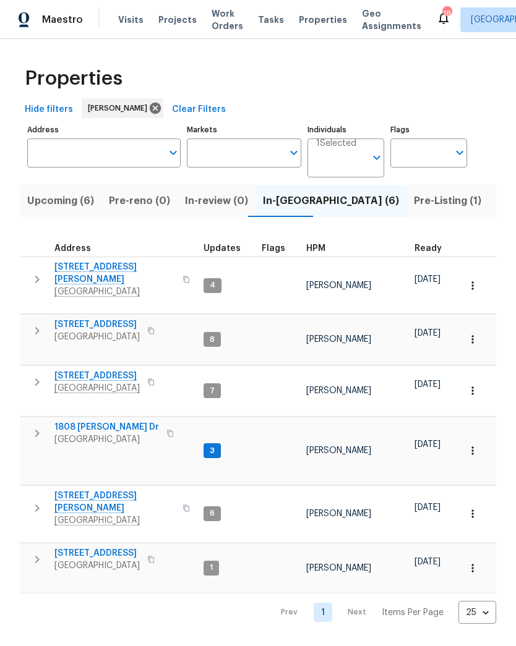
click at [93, 421] on span "1808 [PERSON_NAME] Dr" at bounding box center [106, 427] width 104 height 12
click at [99, 547] on span "[STREET_ADDRESS]" at bounding box center [96, 553] width 85 height 12
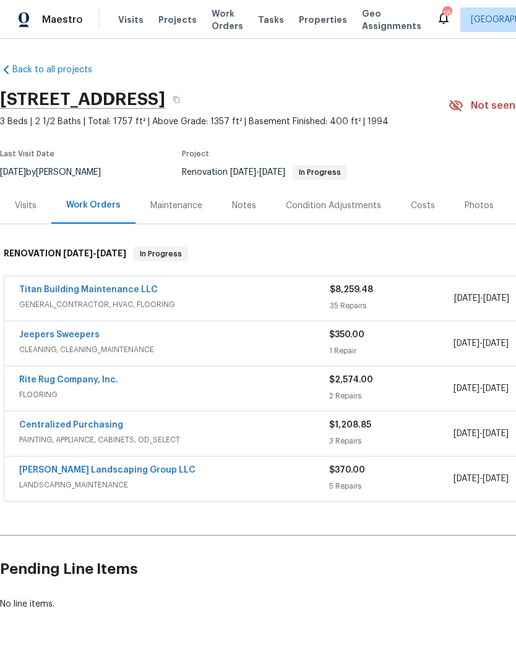
click at [419, 207] on div "Costs" at bounding box center [422, 206] width 24 height 12
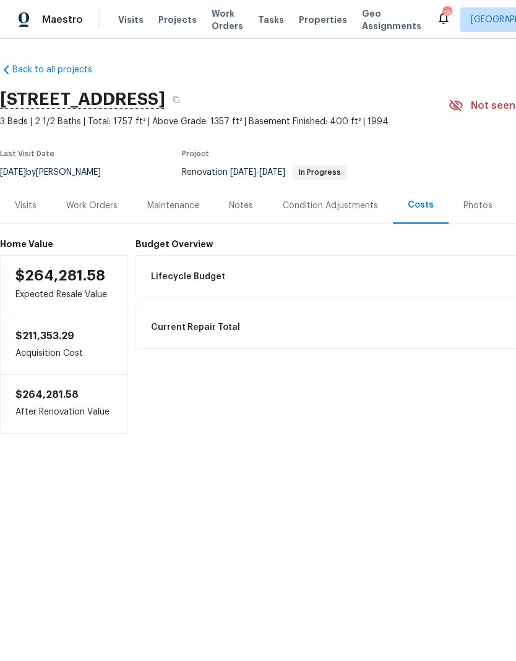
click at [112, 210] on div "Work Orders" at bounding box center [91, 206] width 51 height 12
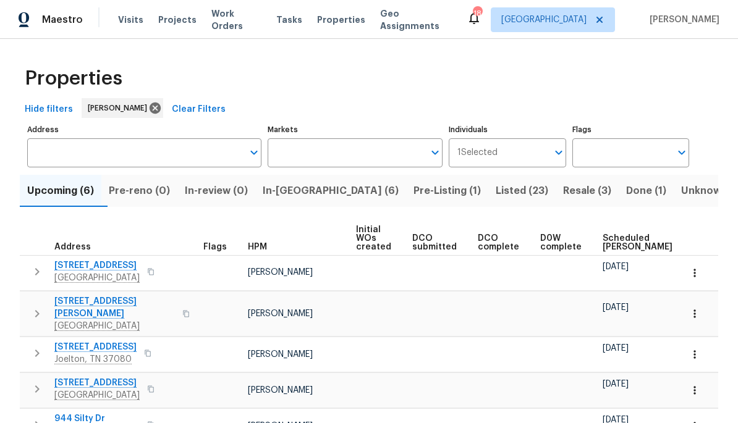
click at [326, 194] on span "In-[GEOGRAPHIC_DATA] (6)" at bounding box center [331, 190] width 136 height 17
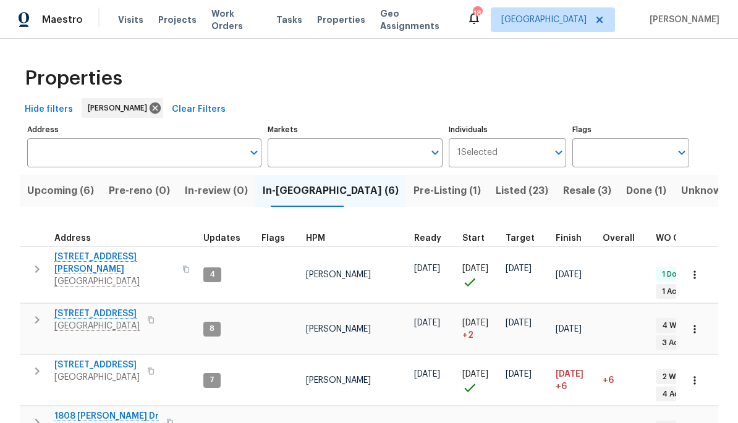
click at [118, 308] on span "[STREET_ADDRESS]" at bounding box center [96, 314] width 85 height 12
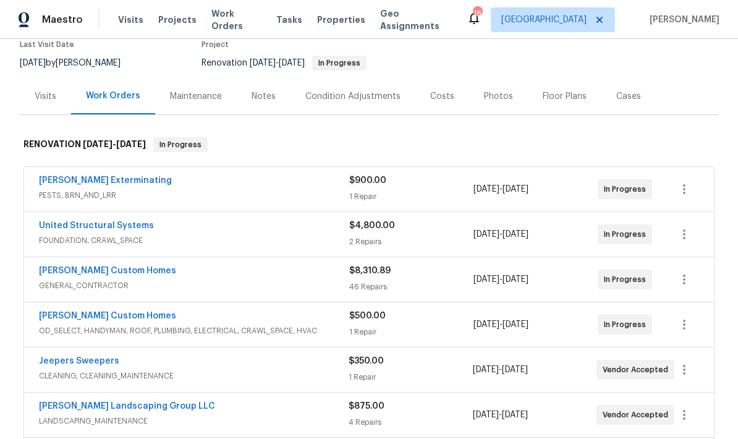
scroll to position [143, 0]
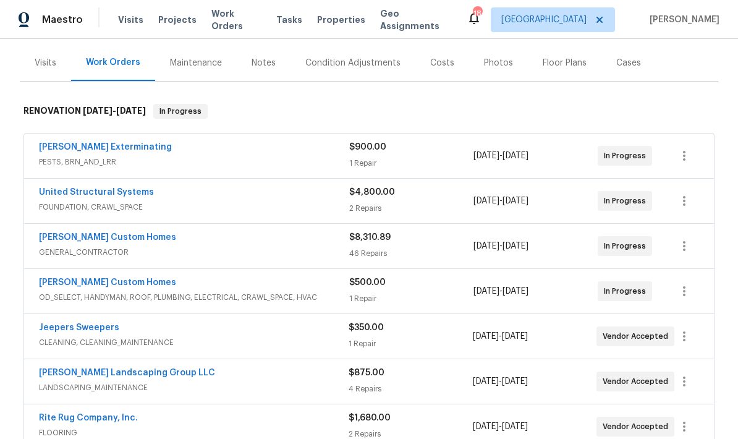
click at [264, 252] on span "GENERAL_CONTRACTOR" at bounding box center [194, 252] width 310 height 12
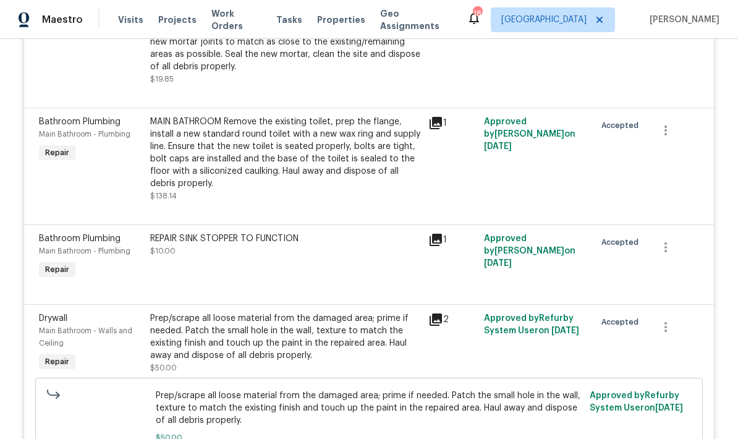
scroll to position [4828, 0]
